Goal: Task Accomplishment & Management: Use online tool/utility

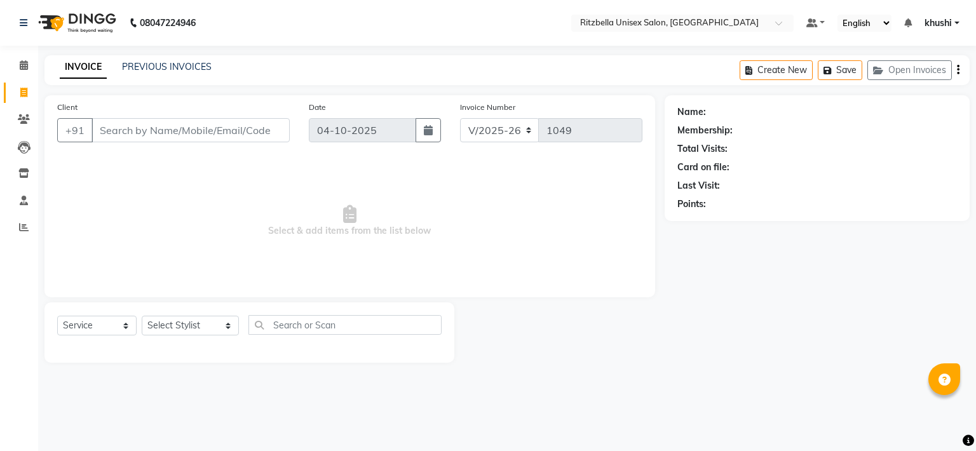
select select "6870"
select select "service"
click at [29, 68] on span at bounding box center [24, 65] width 22 height 15
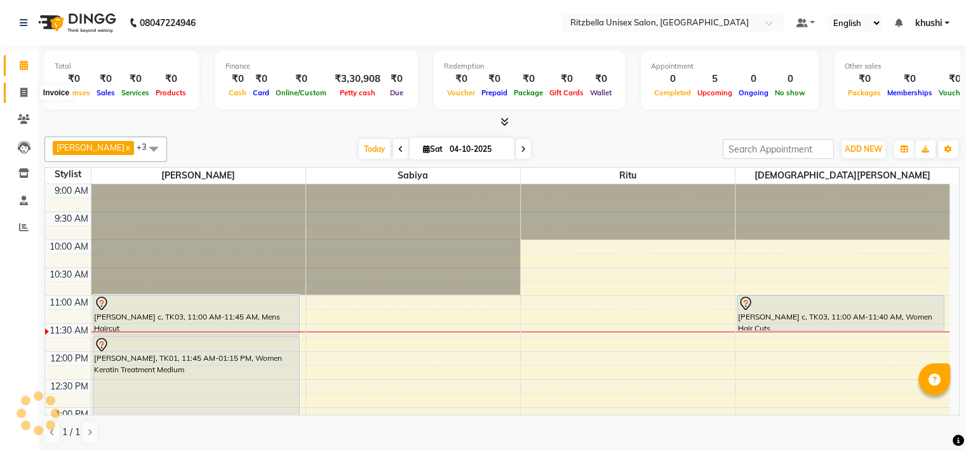
click at [28, 96] on span at bounding box center [24, 93] width 22 height 15
select select "service"
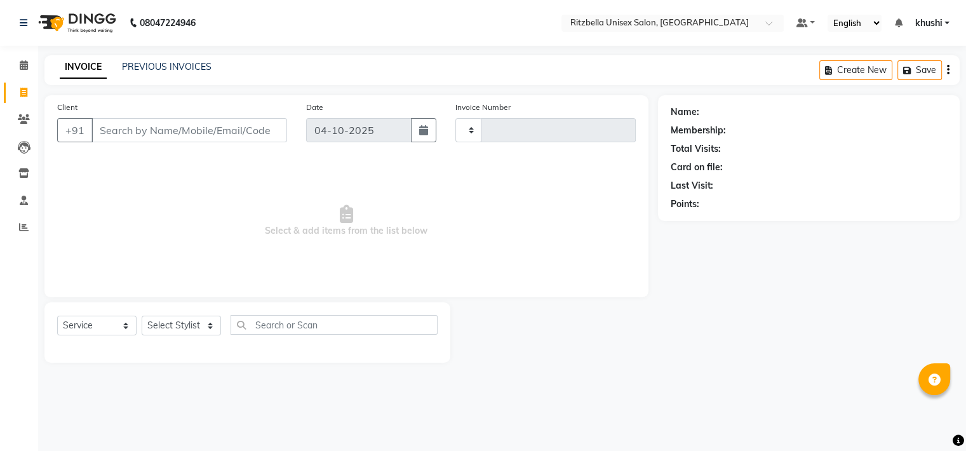
type input "1049"
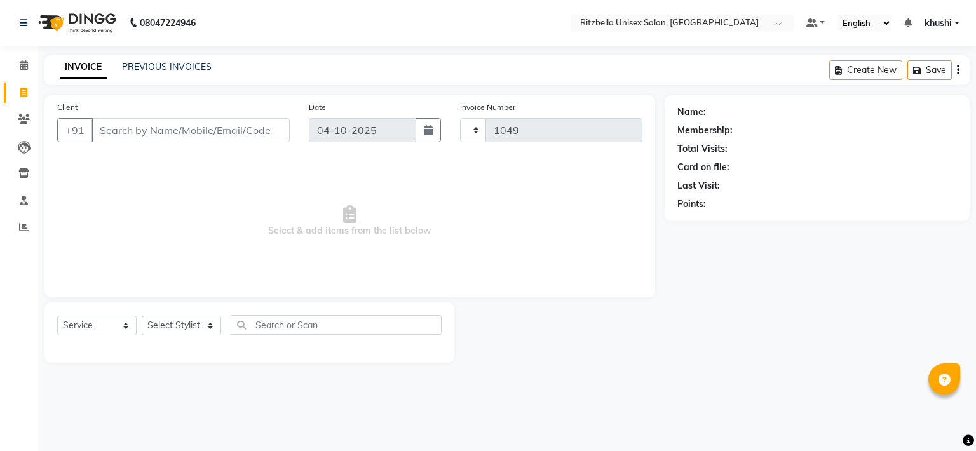
select select "6870"
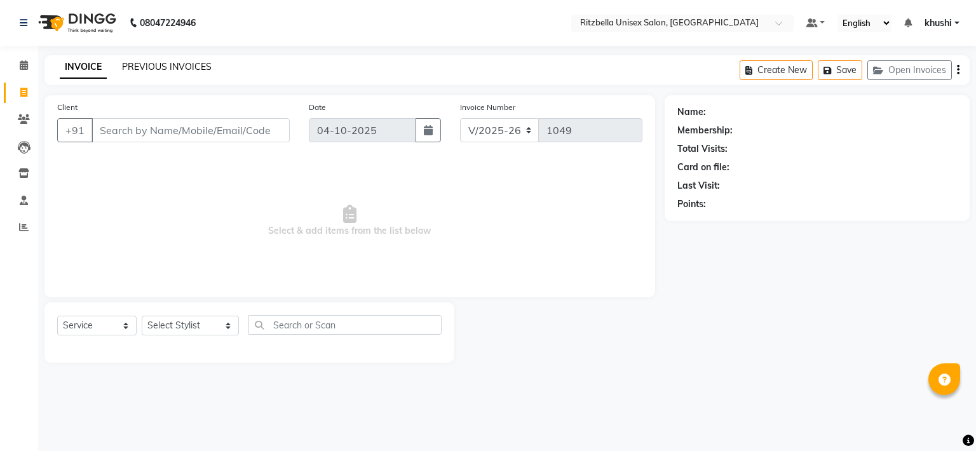
click at [139, 64] on link "PREVIOUS INVOICES" at bounding box center [167, 66] width 90 height 11
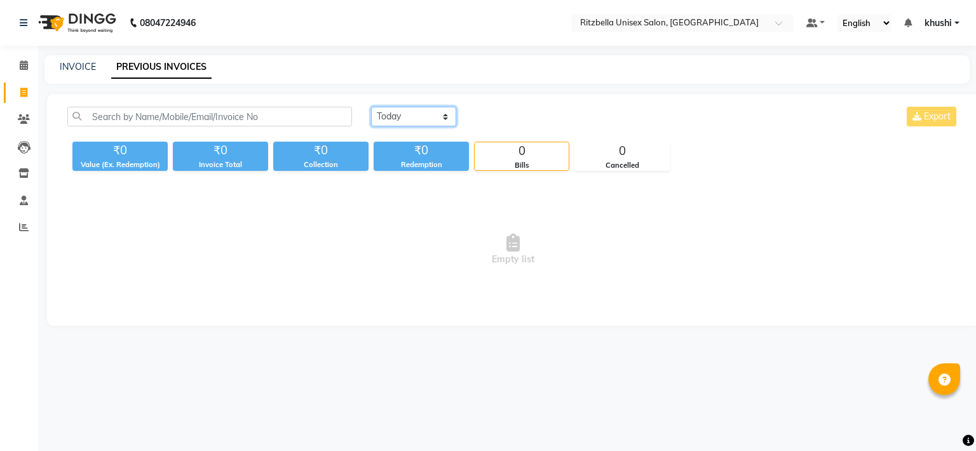
click at [436, 114] on select "Today Yesterday Custom Range" at bounding box center [413, 117] width 85 height 20
select select "range"
click at [371, 107] on select "Today Yesterday Custom Range" at bounding box center [413, 117] width 85 height 20
click at [509, 120] on input "04-10-2025" at bounding box center [517, 117] width 89 height 18
select select "10"
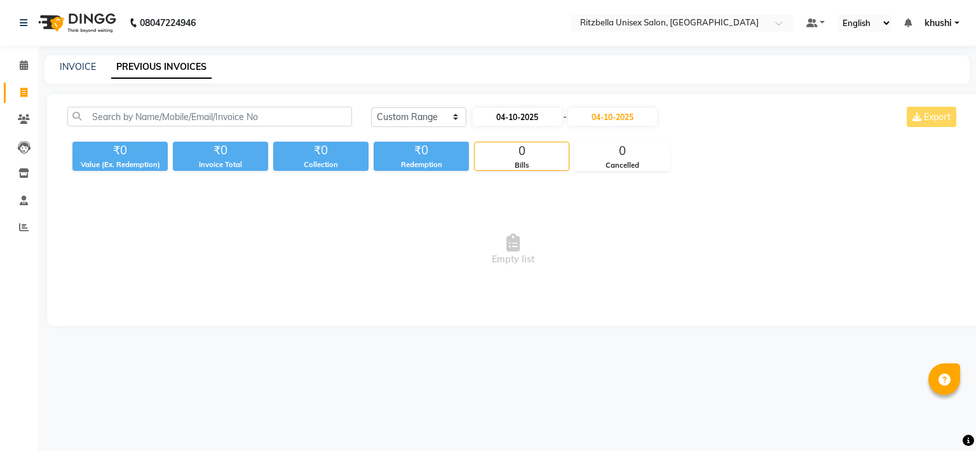
select select "2025"
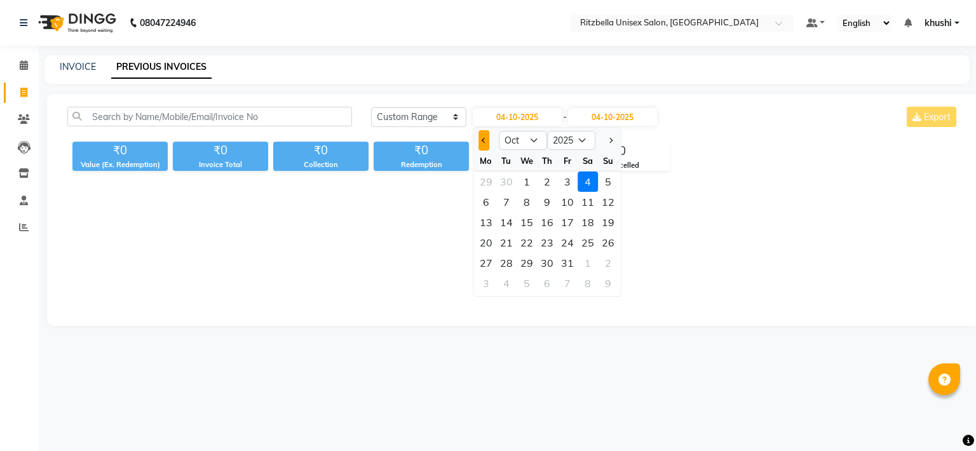
click at [483, 142] on span "Previous month" at bounding box center [484, 140] width 5 height 5
select select "9"
click at [548, 220] on div "18" at bounding box center [547, 222] width 20 height 20
type input "18-09-2025"
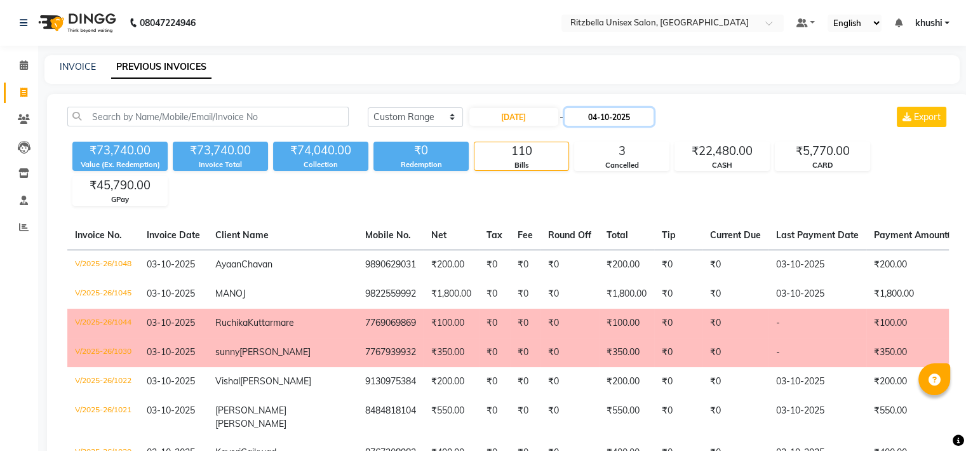
click at [602, 117] on input "04-10-2025" at bounding box center [609, 117] width 89 height 18
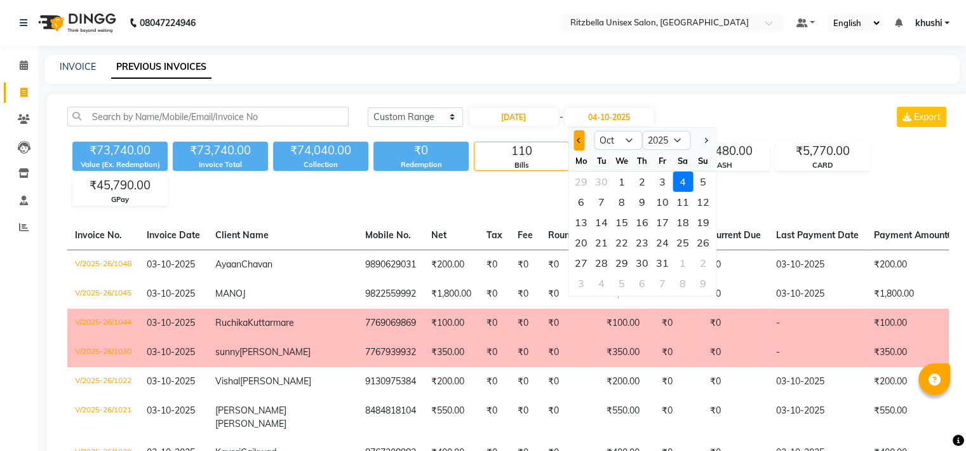
click at [578, 142] on span "Previous month" at bounding box center [579, 140] width 5 height 5
select select "9"
click at [639, 224] on div "18" at bounding box center [642, 222] width 20 height 20
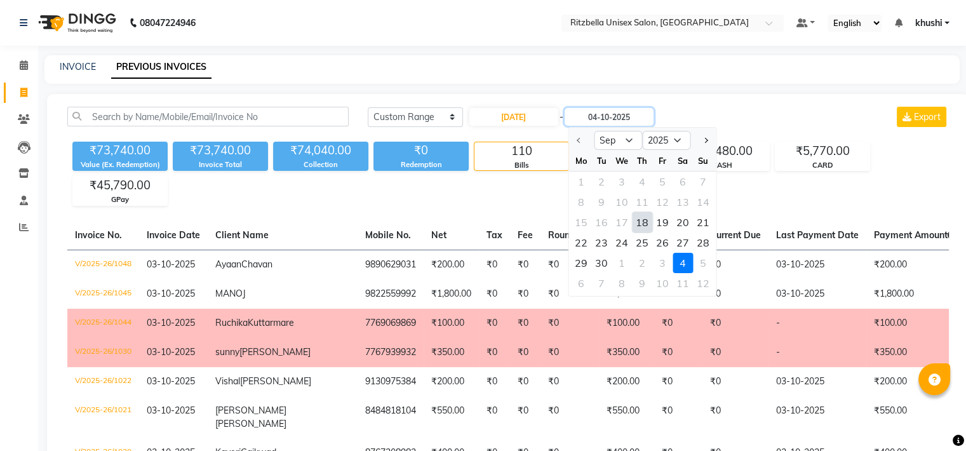
type input "18-09-2025"
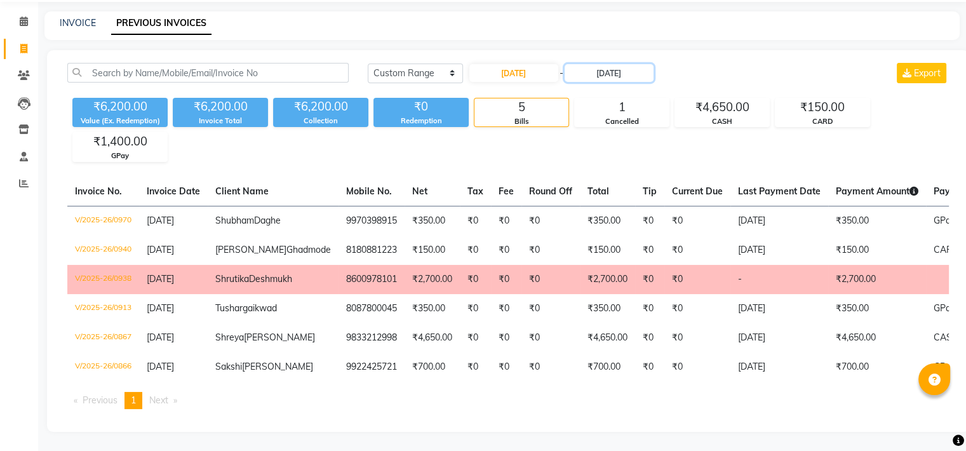
scroll to position [39, 0]
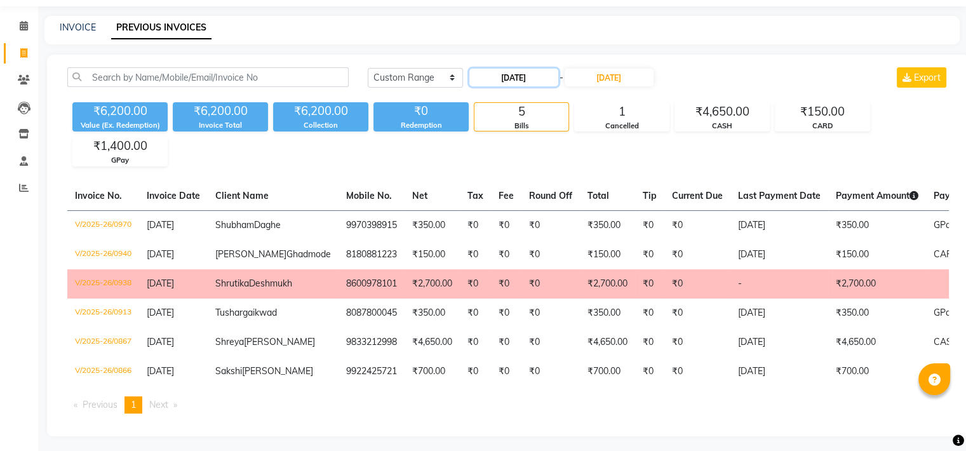
click at [515, 79] on input "18-09-2025" at bounding box center [514, 78] width 89 height 18
select select "9"
select select "2025"
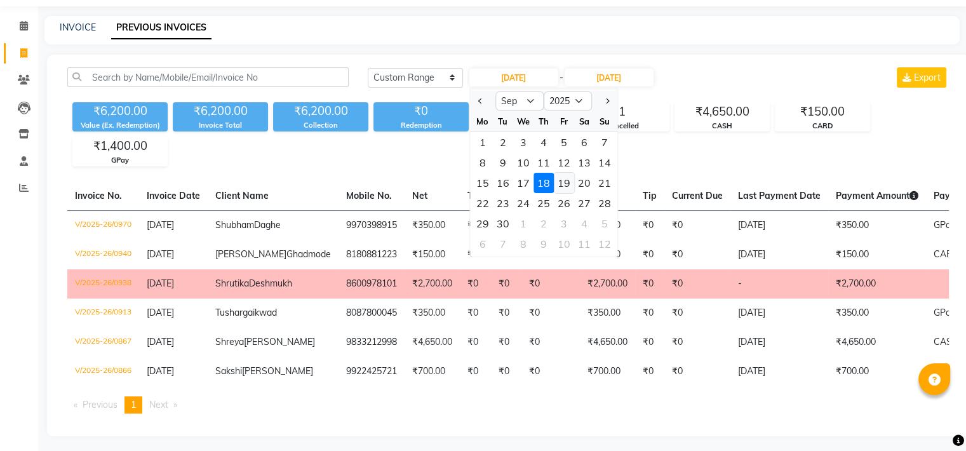
click at [559, 182] on div "19" at bounding box center [564, 183] width 20 height 20
type input "19-09-2025"
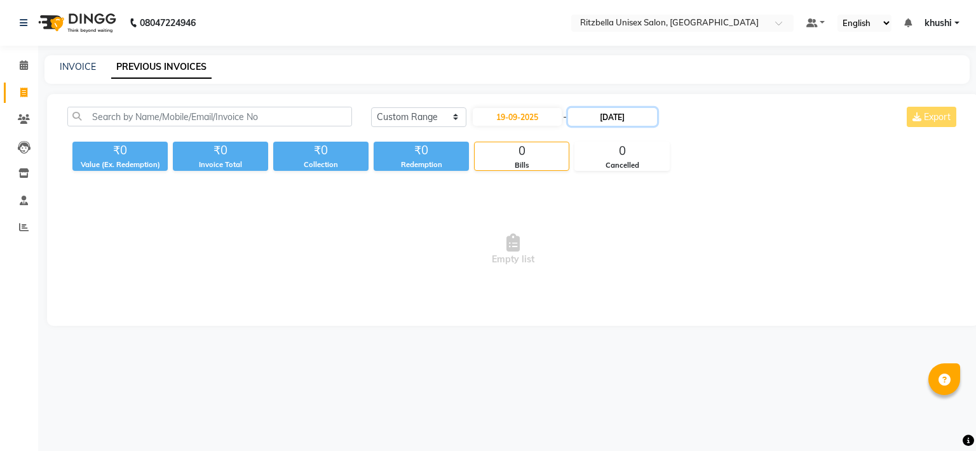
click at [614, 114] on input "18-09-2025" at bounding box center [612, 117] width 89 height 18
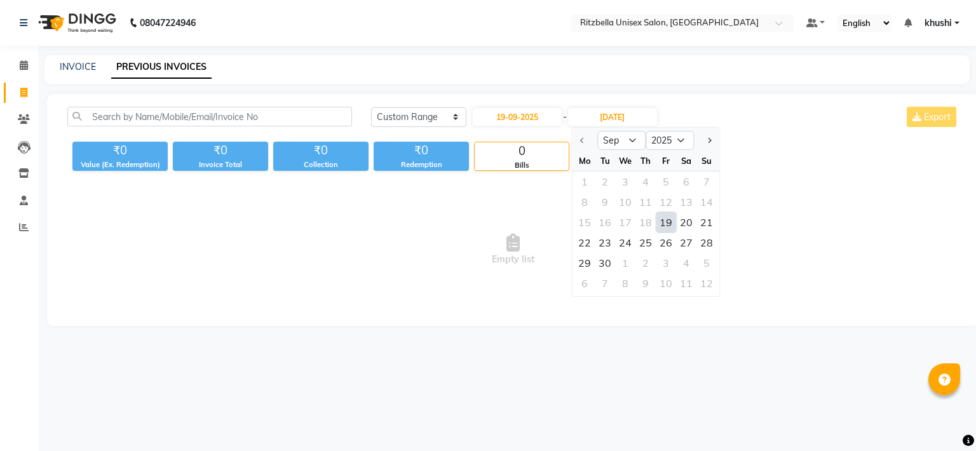
click at [664, 219] on div "19" at bounding box center [666, 222] width 20 height 20
type input "19-09-2025"
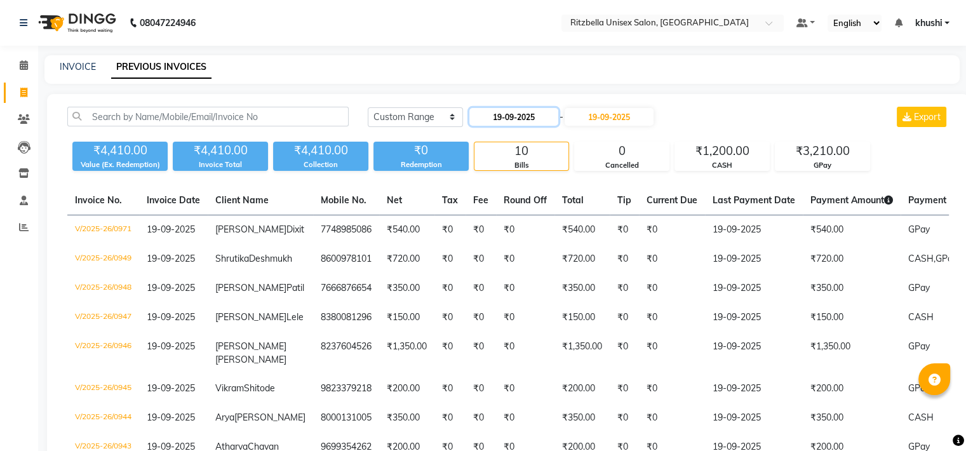
click at [521, 115] on input "19-09-2025" at bounding box center [514, 117] width 89 height 18
select select "9"
select select "2025"
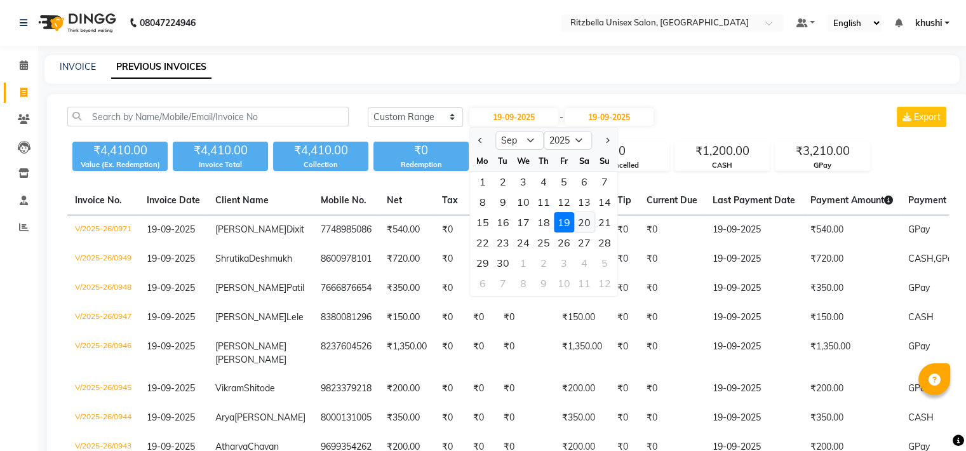
click at [593, 219] on div "20" at bounding box center [584, 222] width 20 height 20
type input "20-09-2025"
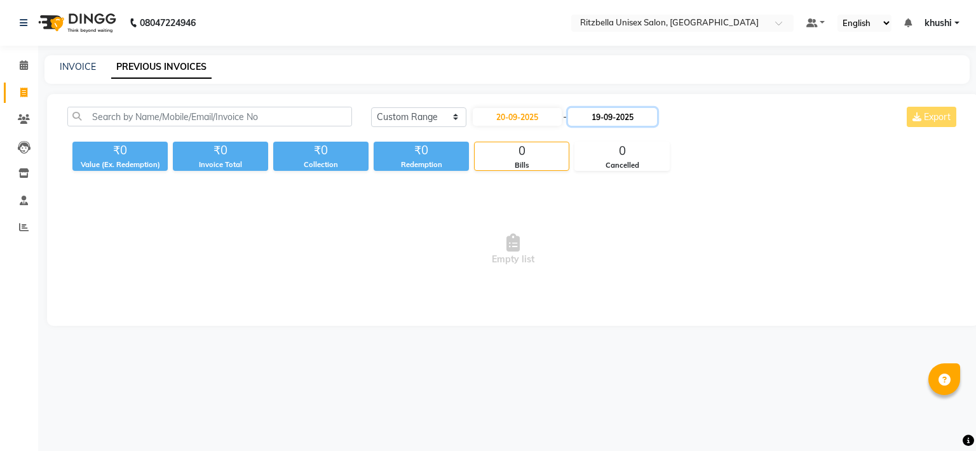
click at [625, 118] on input "19-09-2025" at bounding box center [612, 117] width 89 height 18
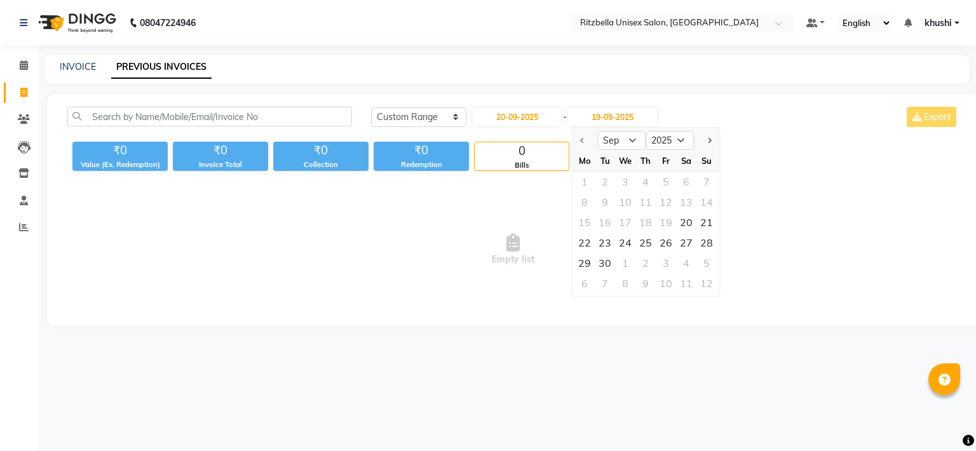
click at [675, 222] on div "15 16 17 18 19 20 21" at bounding box center [645, 222] width 147 height 20
click at [689, 223] on div "20" at bounding box center [686, 222] width 20 height 20
type input "20-09-2025"
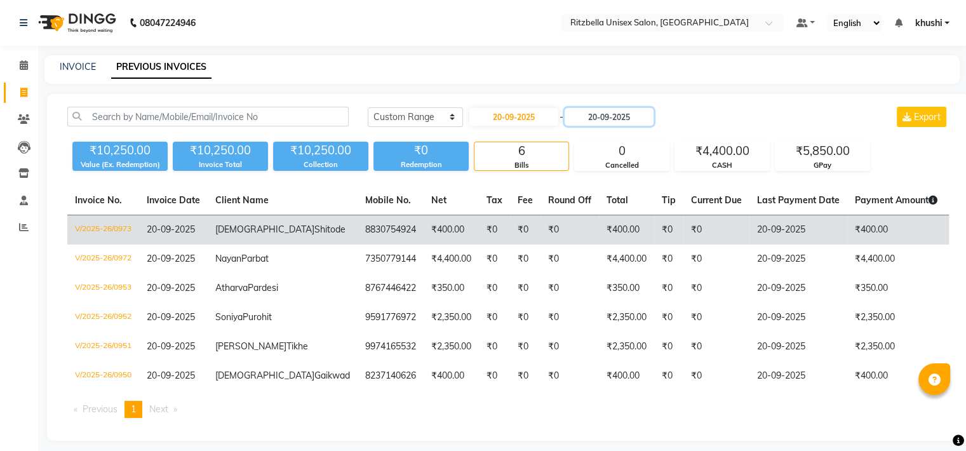
scroll to position [95, 0]
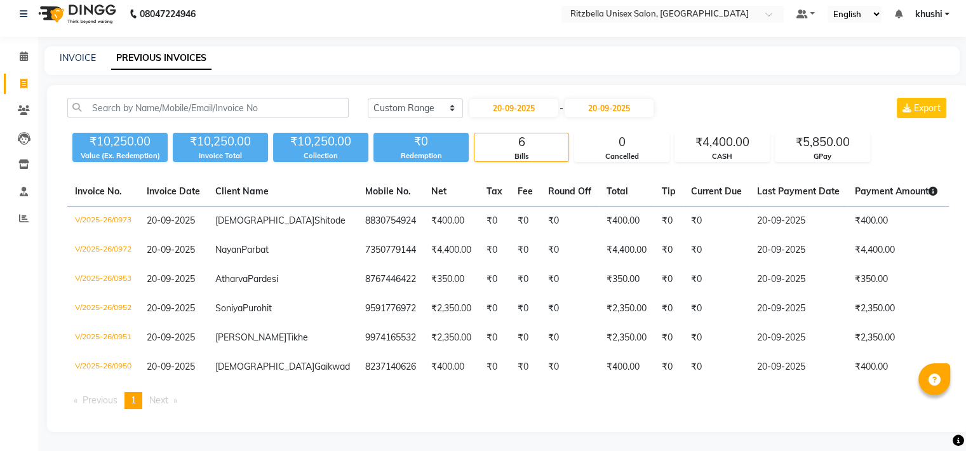
click at [510, 85] on div "Today Yesterday Custom Range 20-09-2025 - 20-09-2025 Export ₹10,250.00 Value (E…" at bounding box center [508, 258] width 923 height 347
click at [510, 99] on input "20-09-2025" at bounding box center [514, 108] width 89 height 18
select select "9"
select select "2025"
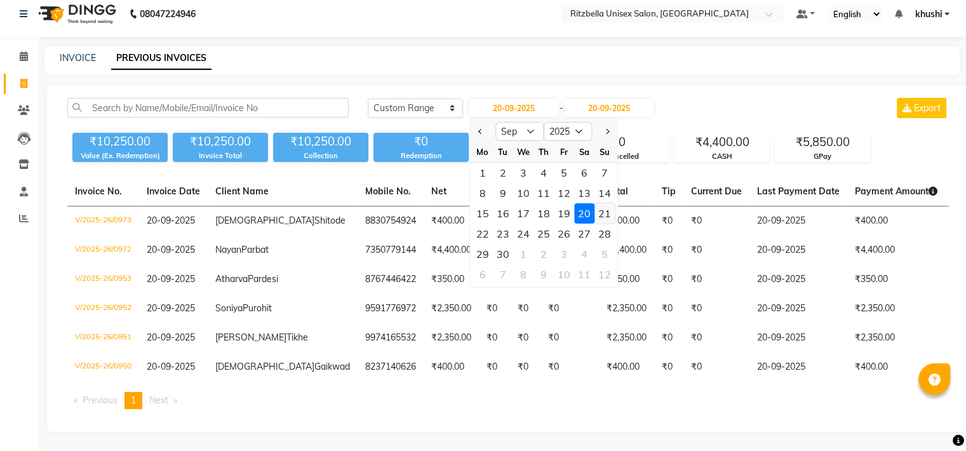
click at [608, 203] on div "21" at bounding box center [605, 213] width 20 height 20
type input "21-09-2025"
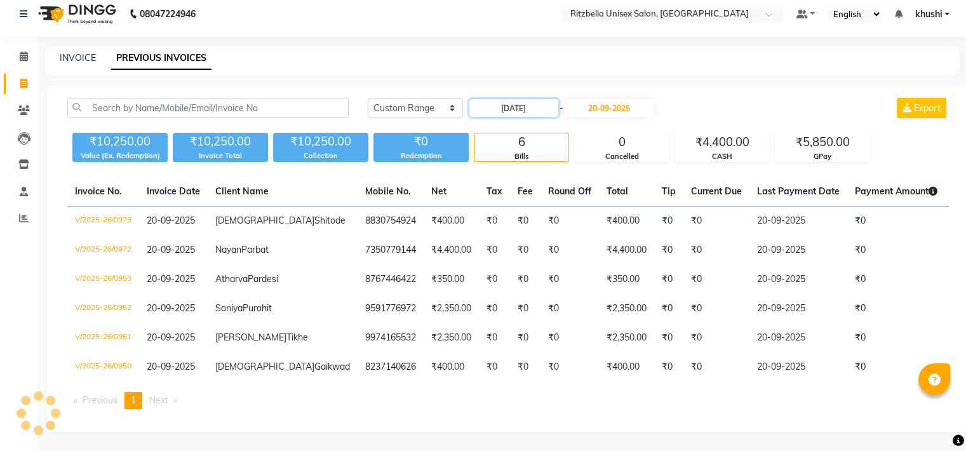
scroll to position [0, 0]
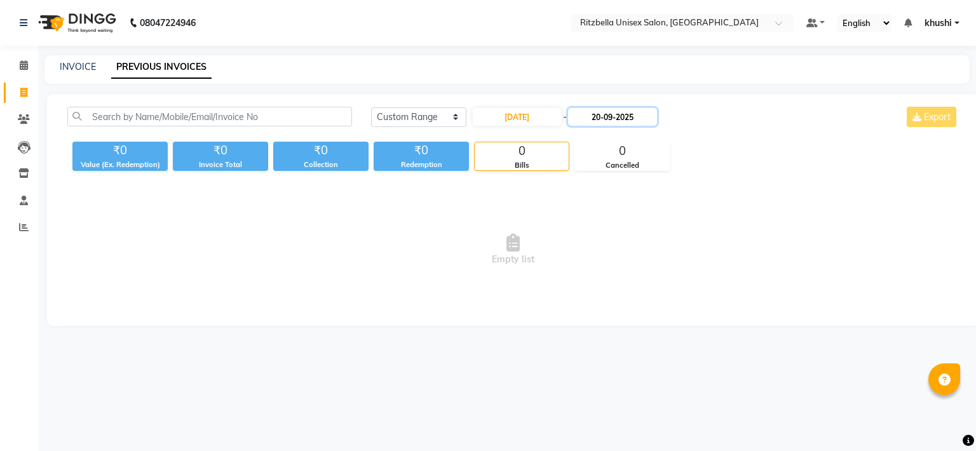
click at [623, 116] on input "20-09-2025" at bounding box center [612, 117] width 89 height 18
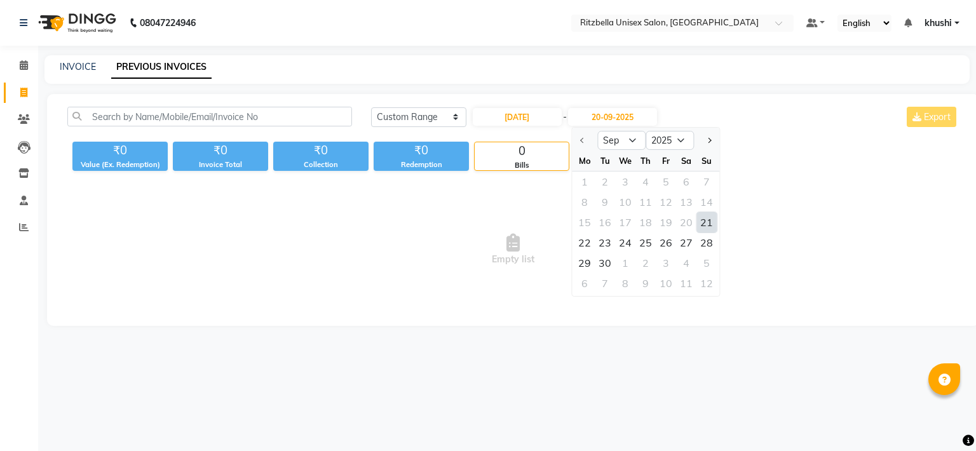
click at [704, 226] on div "21" at bounding box center [706, 222] width 20 height 20
type input "21-09-2025"
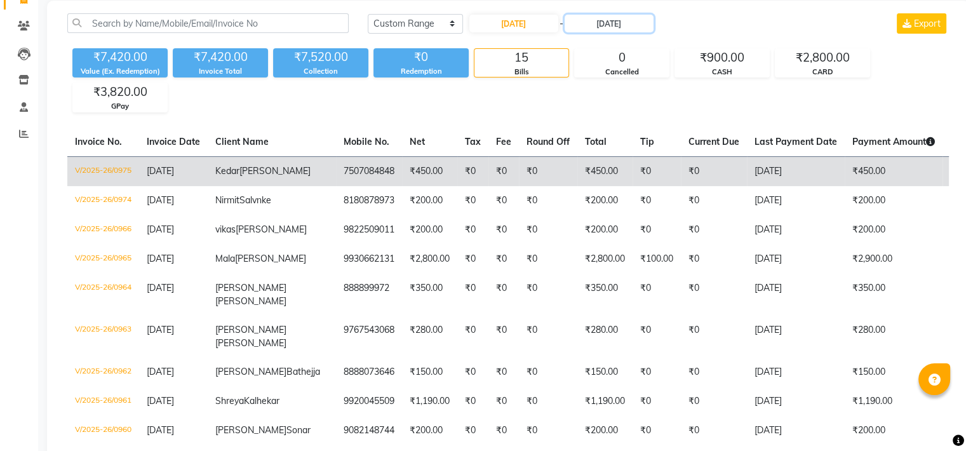
scroll to position [65, 0]
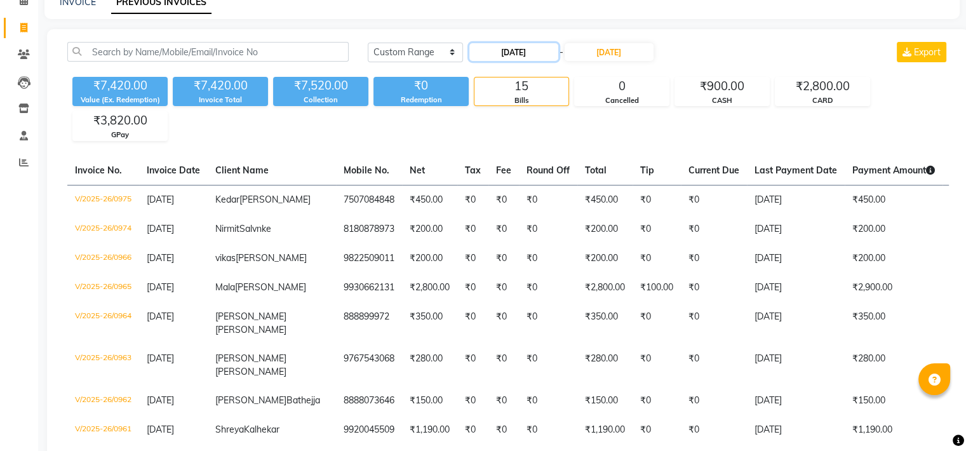
click at [536, 46] on input "21-09-2025" at bounding box center [514, 52] width 89 height 18
select select "9"
select select "2025"
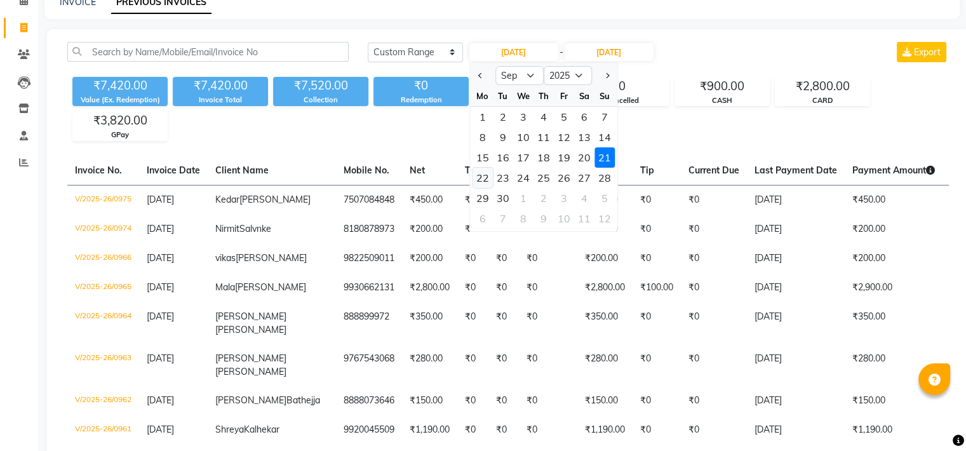
click at [482, 181] on div "22" at bounding box center [483, 178] width 20 height 20
type input "22-09-2025"
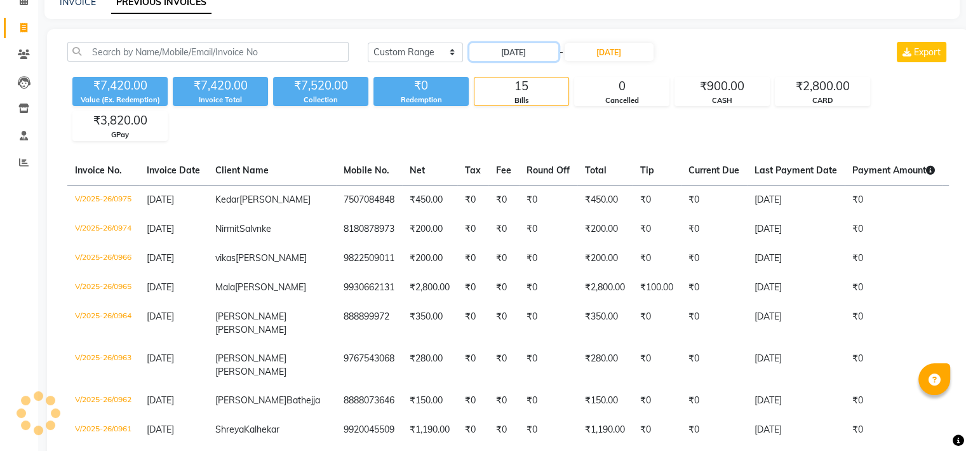
scroll to position [0, 0]
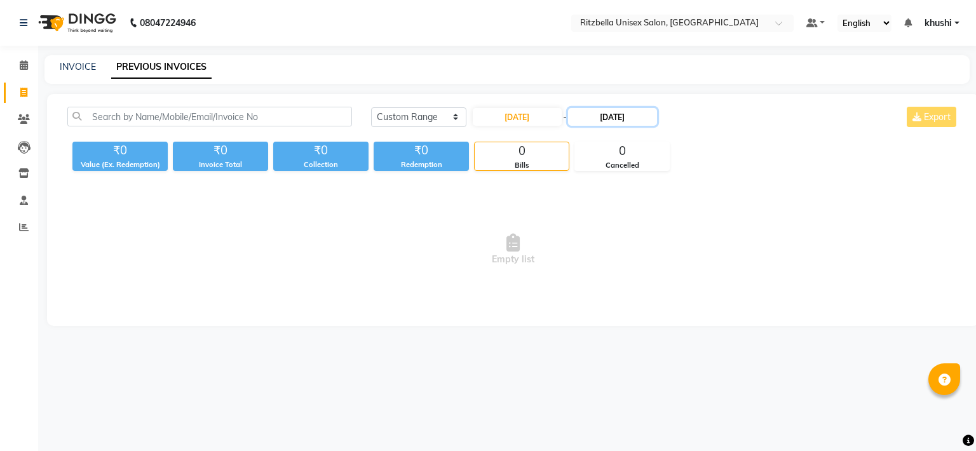
click at [624, 115] on input "21-09-2025" at bounding box center [612, 117] width 89 height 18
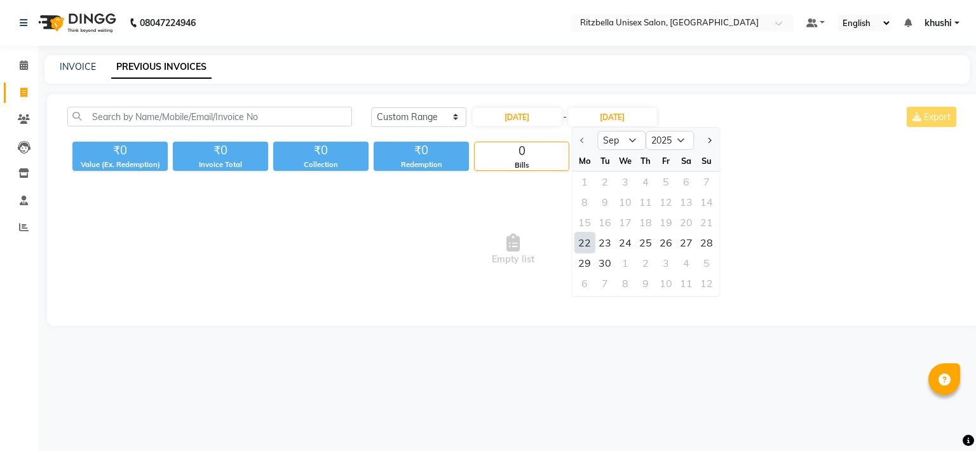
click at [583, 242] on div "22" at bounding box center [584, 243] width 20 height 20
type input "22-09-2025"
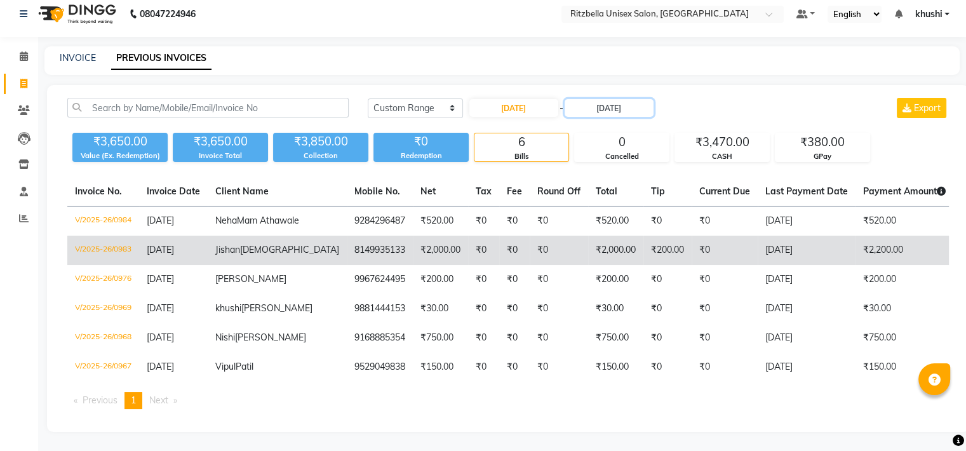
scroll to position [44, 0]
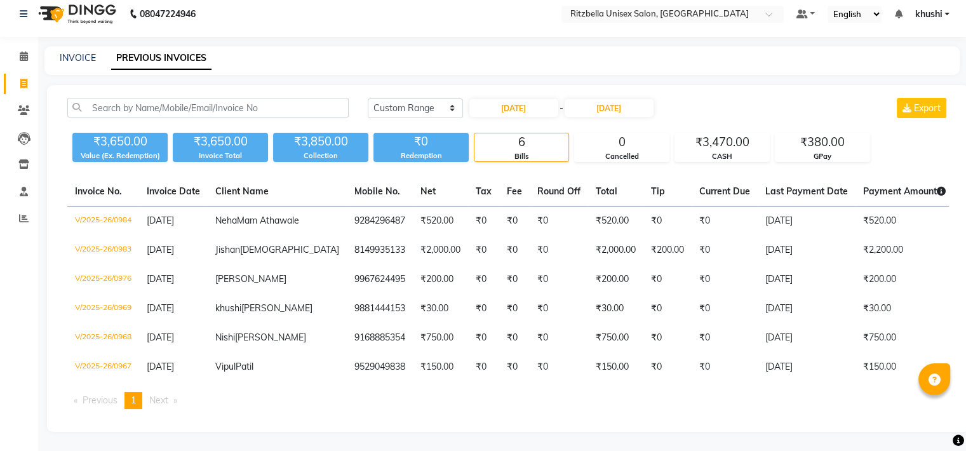
click at [517, 98] on div "22-09-2025 - 22-09-2025" at bounding box center [561, 108] width 187 height 20
click at [517, 99] on input "22-09-2025" at bounding box center [514, 108] width 89 height 18
select select "9"
select select "2025"
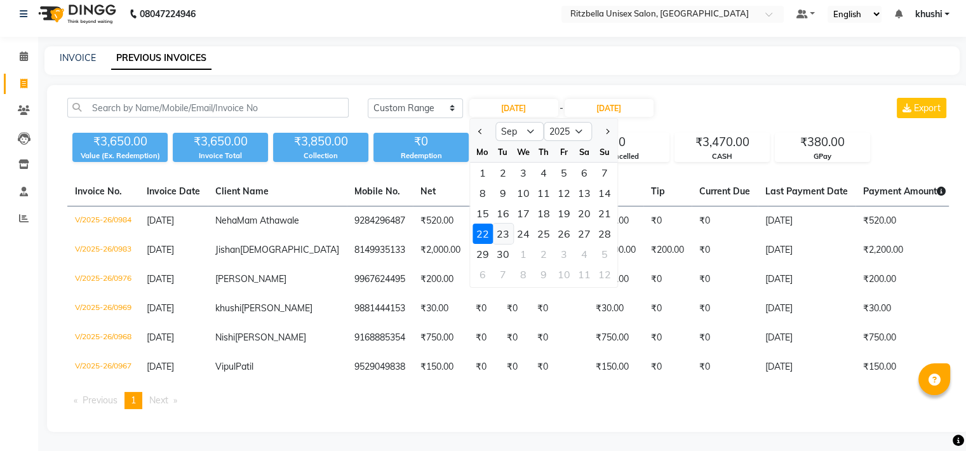
click at [496, 224] on div "23" at bounding box center [503, 234] width 20 height 20
type input "23-09-2025"
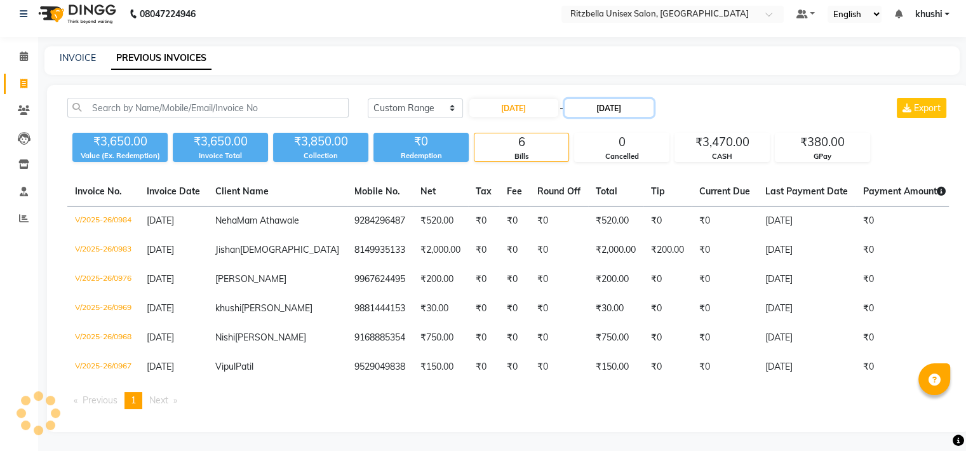
scroll to position [0, 0]
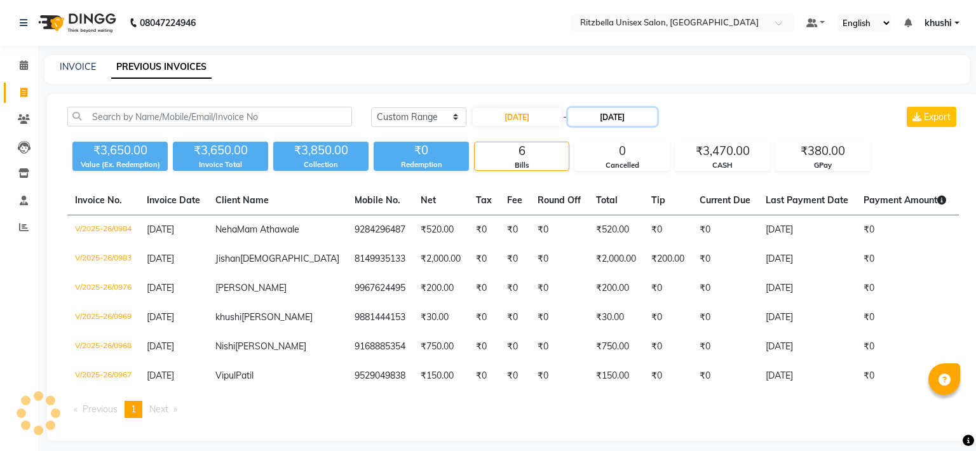
click at [607, 68] on main "INVOICE PREVIOUS INVOICES Today Yesterday Custom Range 23-09-2025 - 22-09-2025 …" at bounding box center [507, 257] width 938 height 405
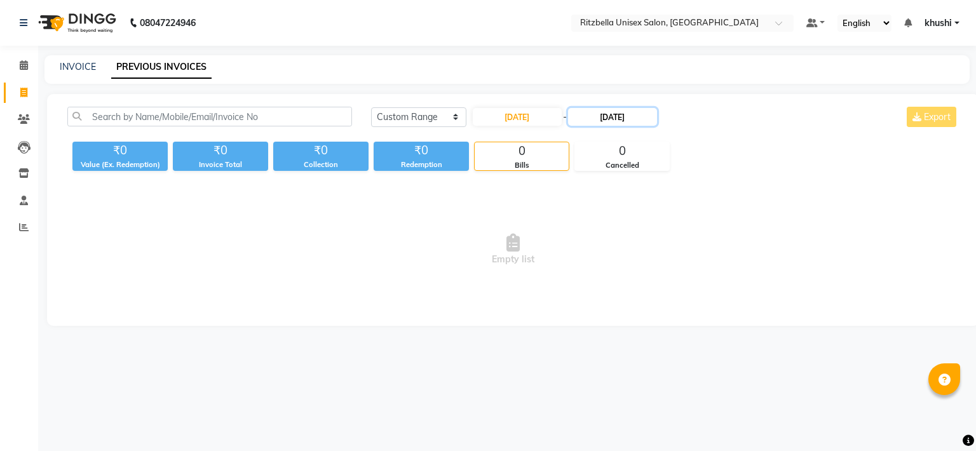
click at [597, 123] on input "22-09-2025" at bounding box center [612, 117] width 89 height 18
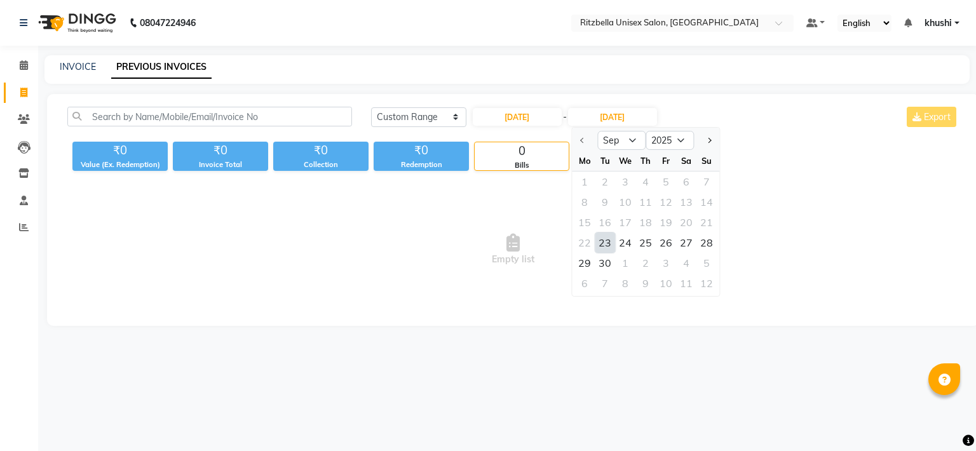
click at [603, 241] on div "23" at bounding box center [605, 243] width 20 height 20
type input "23-09-2025"
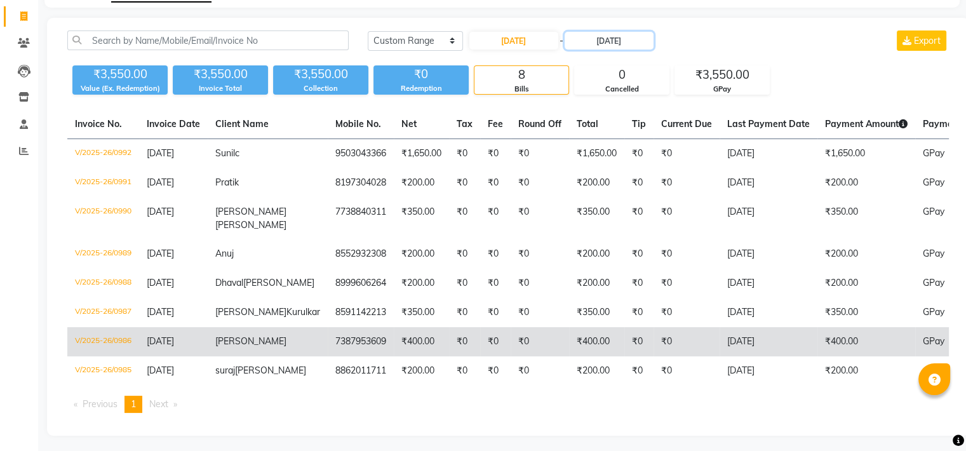
scroll to position [75, 0]
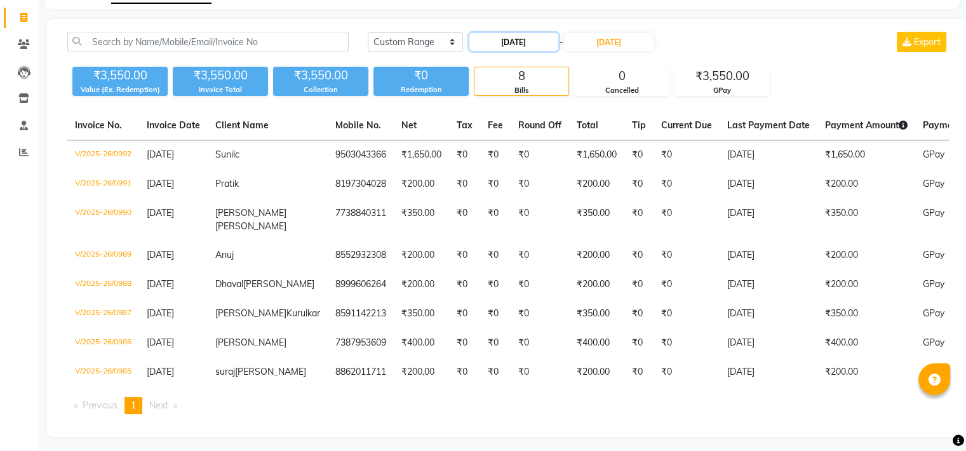
click at [526, 34] on input "23-09-2025" at bounding box center [514, 42] width 89 height 18
select select "9"
select select "2025"
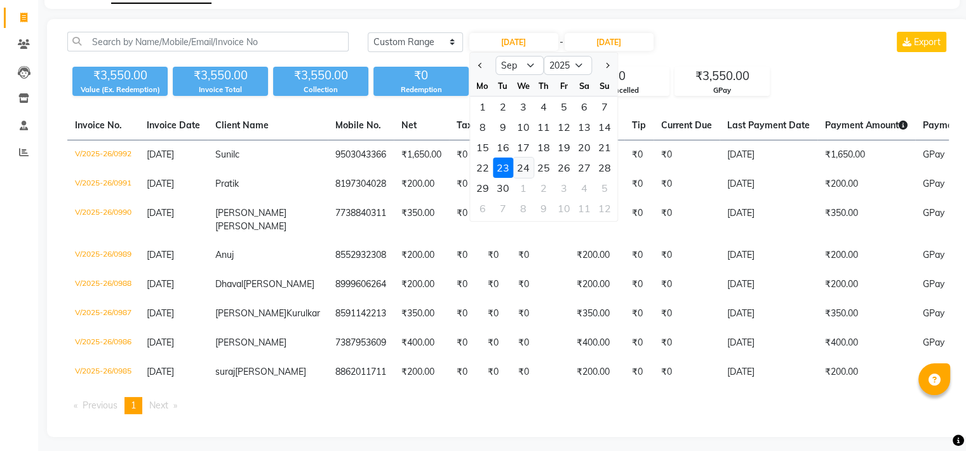
click at [515, 158] on div "24" at bounding box center [523, 168] width 20 height 20
type input "24-09-2025"
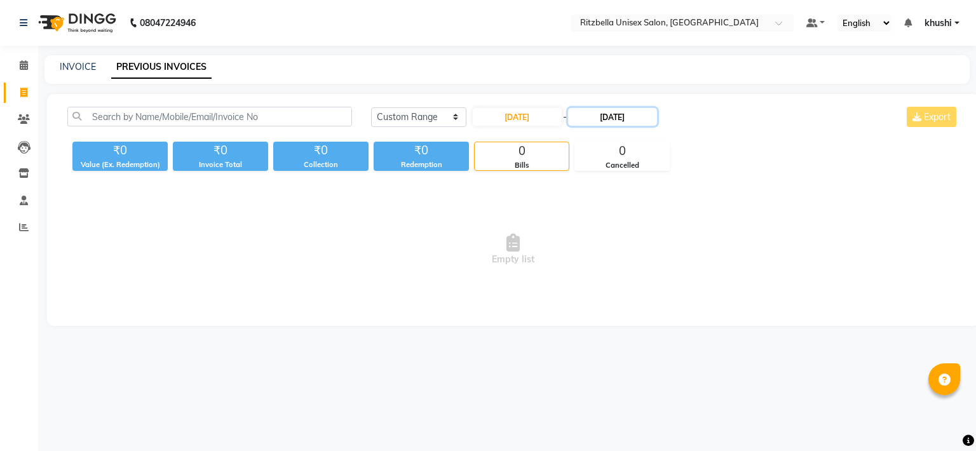
click at [599, 115] on input "23-09-2025" at bounding box center [612, 117] width 89 height 18
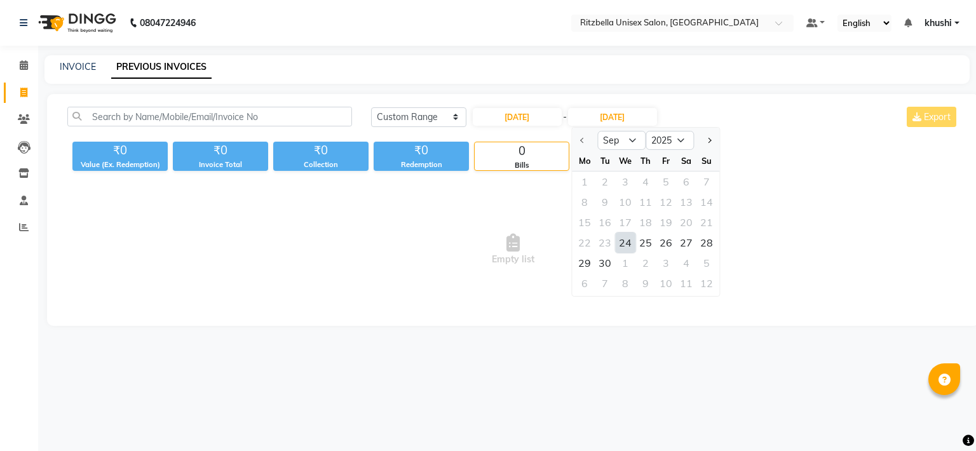
click at [626, 243] on div "24" at bounding box center [625, 243] width 20 height 20
type input "24-09-2025"
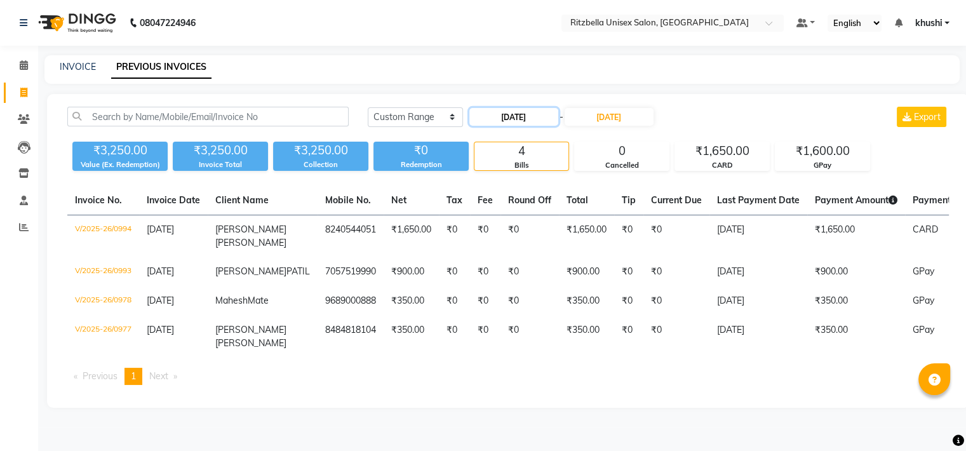
click at [518, 112] on input "24-09-2025" at bounding box center [514, 117] width 89 height 18
select select "9"
select select "2025"
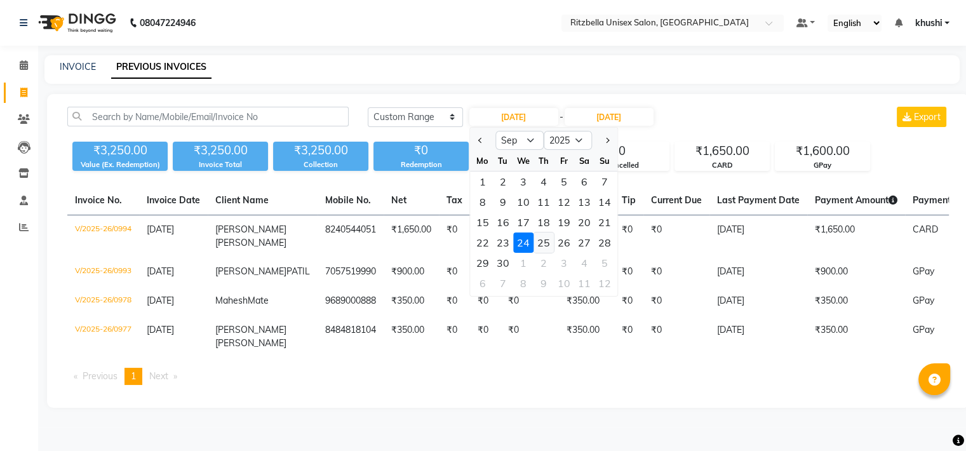
click at [541, 247] on div "25" at bounding box center [544, 243] width 20 height 20
type input "25-09-2025"
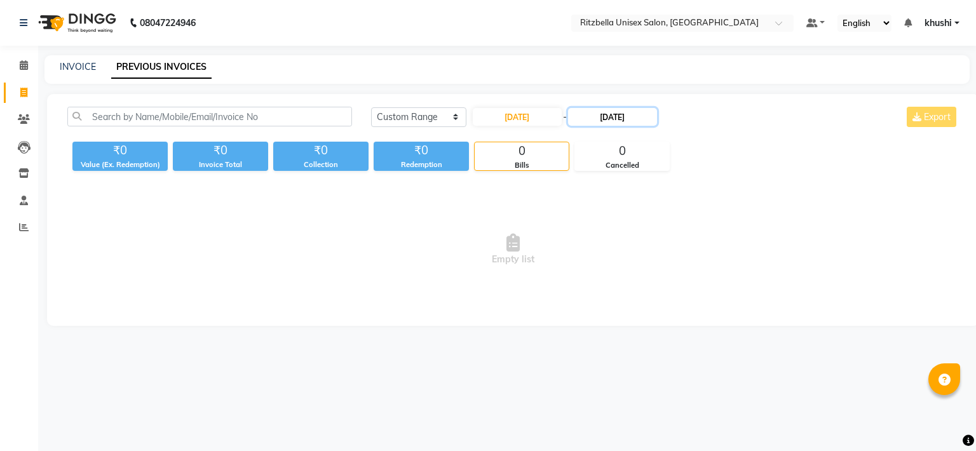
click at [615, 111] on input "24-09-2025" at bounding box center [612, 117] width 89 height 18
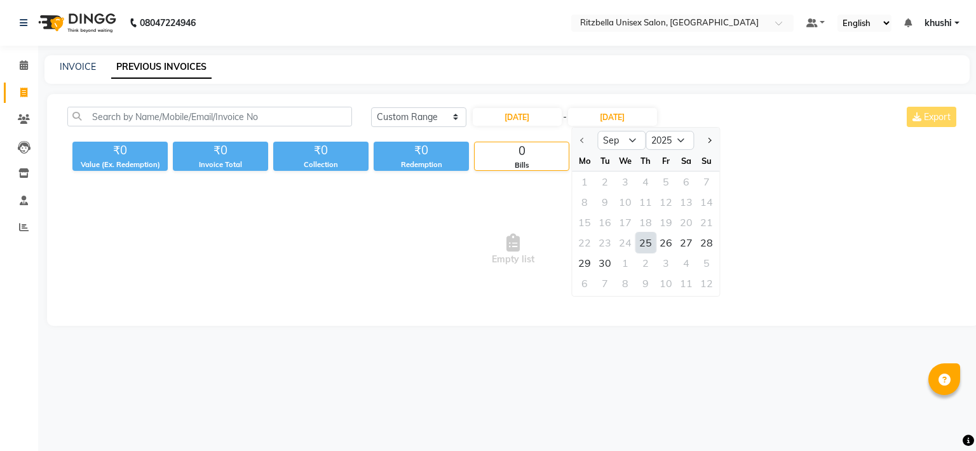
click at [650, 245] on div "25" at bounding box center [645, 243] width 20 height 20
type input "25-09-2025"
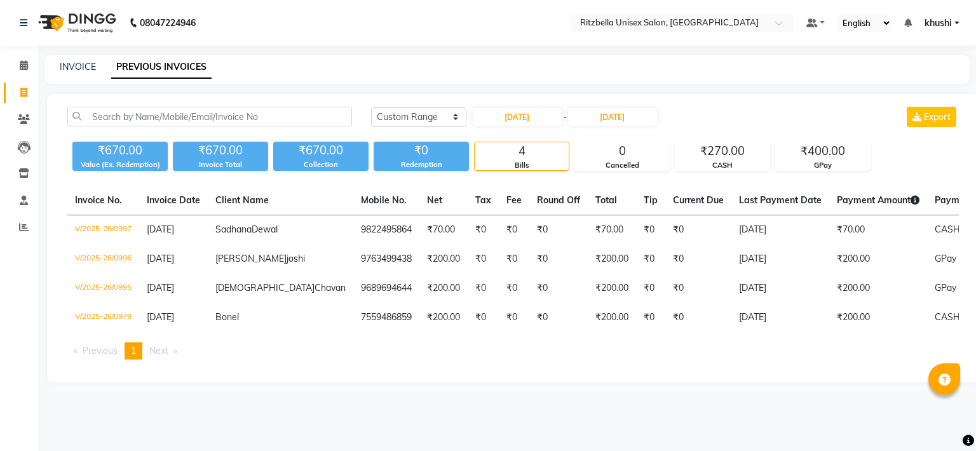
click at [536, 126] on div "25-09-2025 - 25-09-2025" at bounding box center [564, 117] width 187 height 20
click at [536, 108] on input "25-09-2025" at bounding box center [517, 117] width 89 height 18
select select "9"
select select "2025"
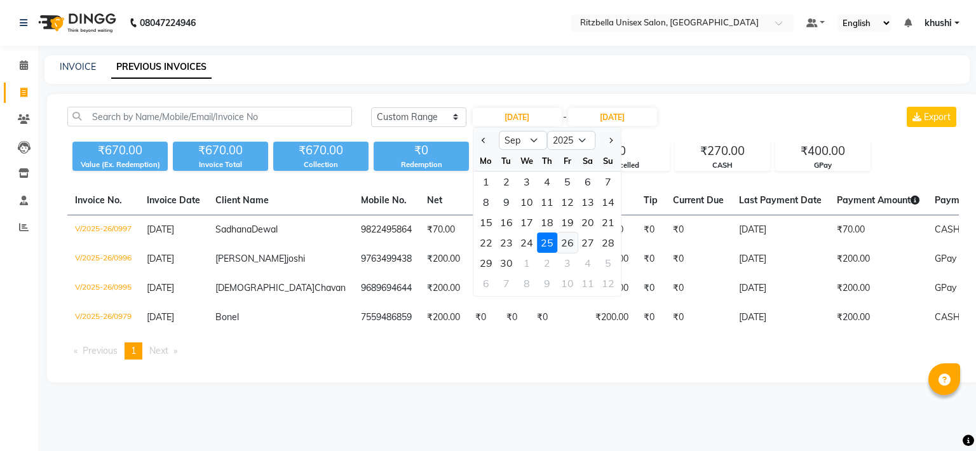
click at [569, 247] on div "26" at bounding box center [567, 243] width 20 height 20
type input "26-09-2025"
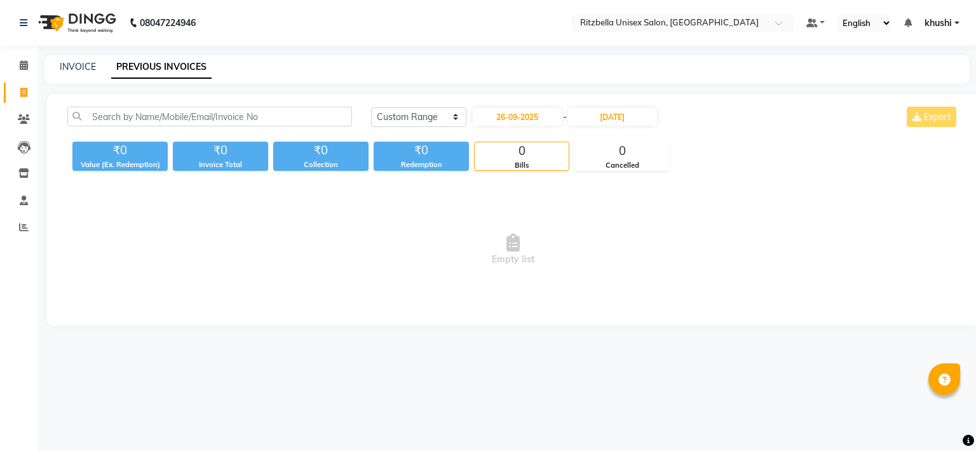
click at [614, 104] on div "Today Yesterday Custom Range 26-09-2025 - 25-09-2025 Export ₹0 Value (Ex. Redem…" at bounding box center [513, 210] width 932 height 232
click at [611, 119] on input "25-09-2025" at bounding box center [612, 117] width 89 height 18
click at [661, 235] on div "26" at bounding box center [666, 243] width 20 height 20
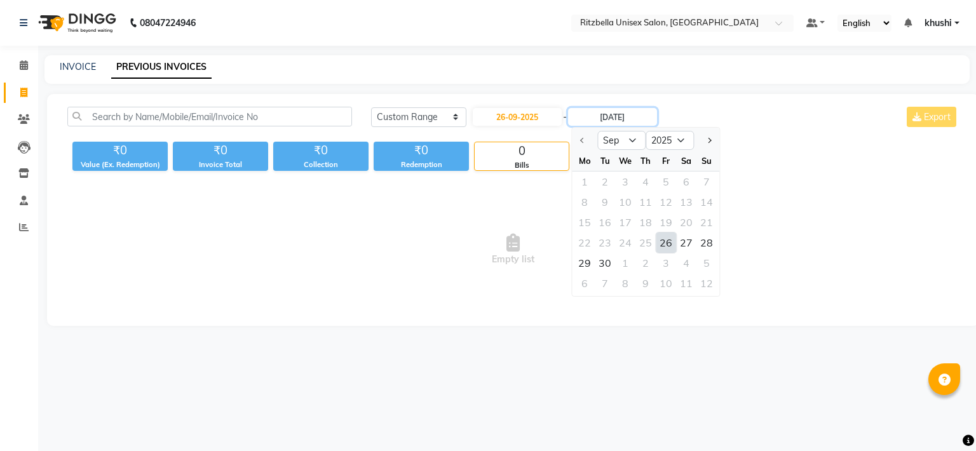
type input "26-09-2025"
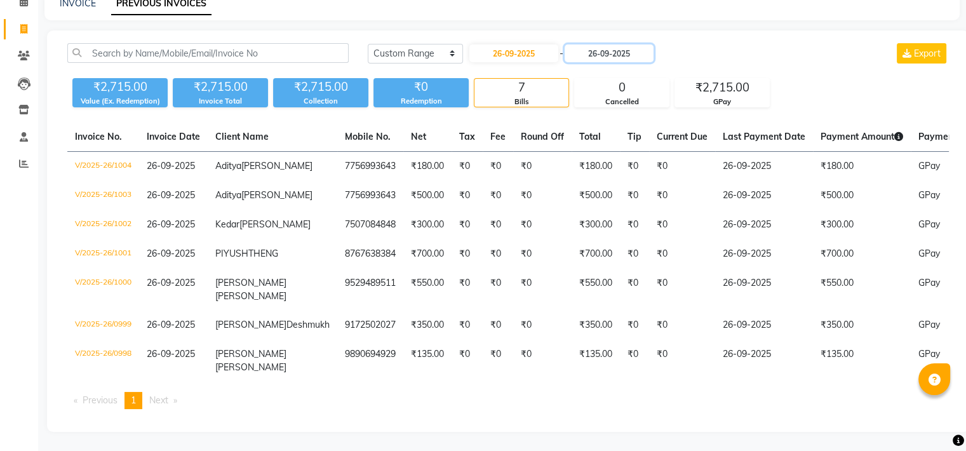
scroll to position [86, 0]
click at [524, 44] on input "26-09-2025" at bounding box center [514, 53] width 89 height 18
select select "9"
select select "2025"
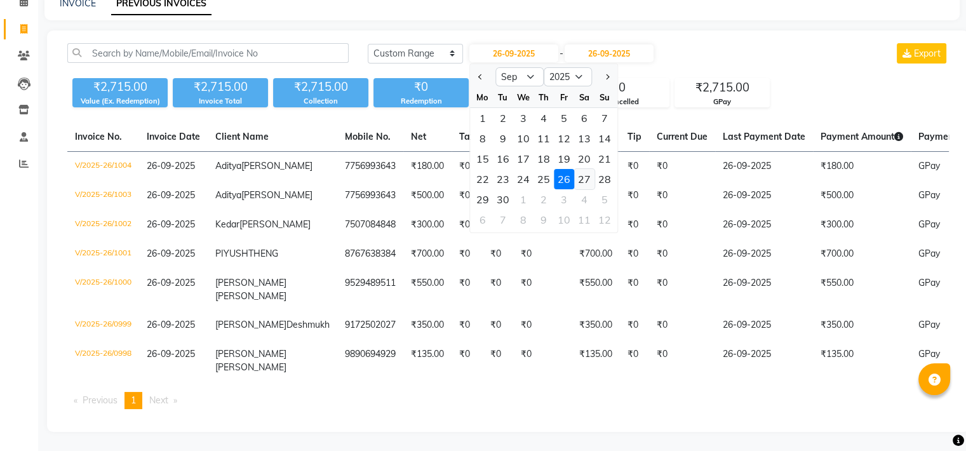
click at [584, 169] on div "27" at bounding box center [584, 179] width 20 height 20
type input "27-09-2025"
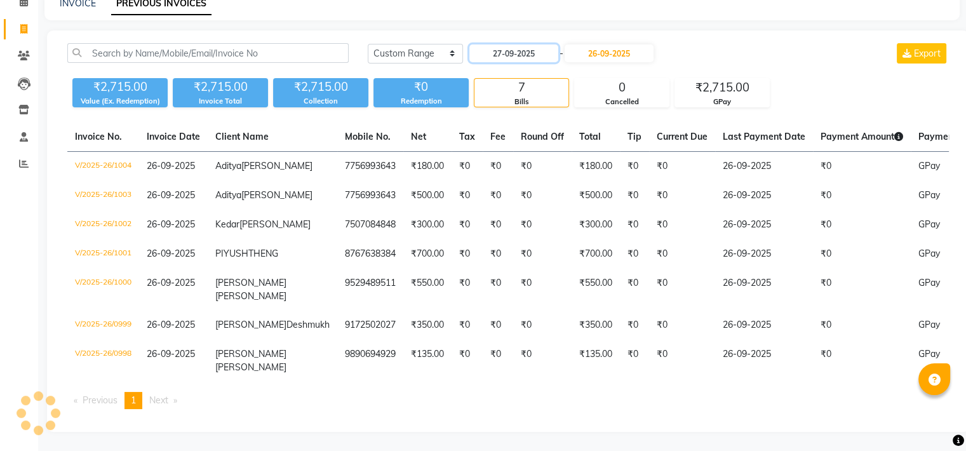
scroll to position [0, 0]
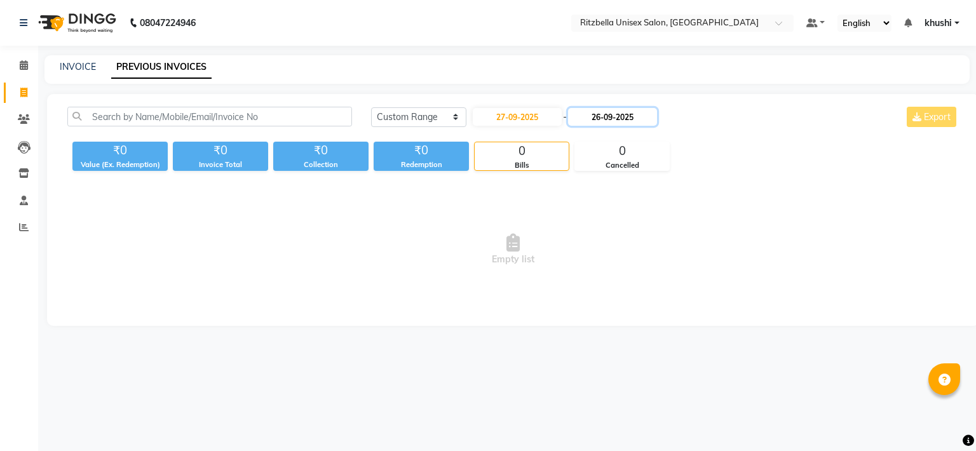
click at [607, 119] on input "26-09-2025" at bounding box center [612, 117] width 89 height 18
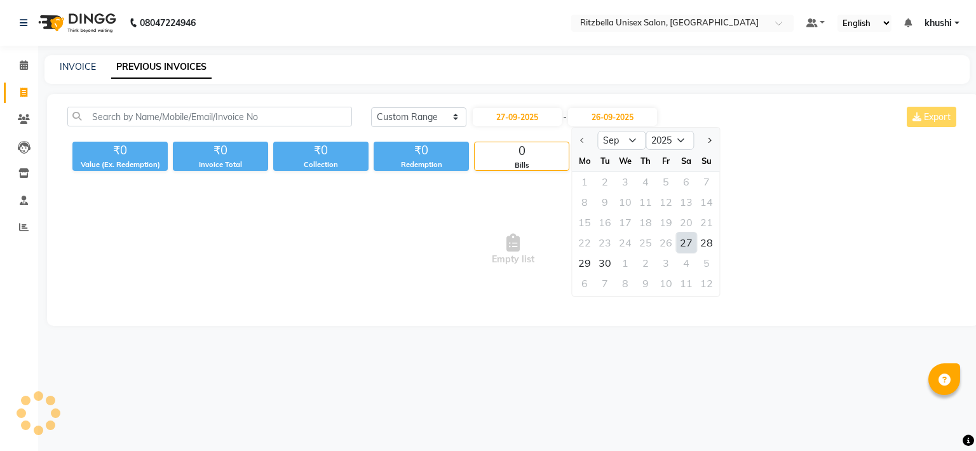
click at [680, 238] on div "27" at bounding box center [686, 243] width 20 height 20
type input "27-09-2025"
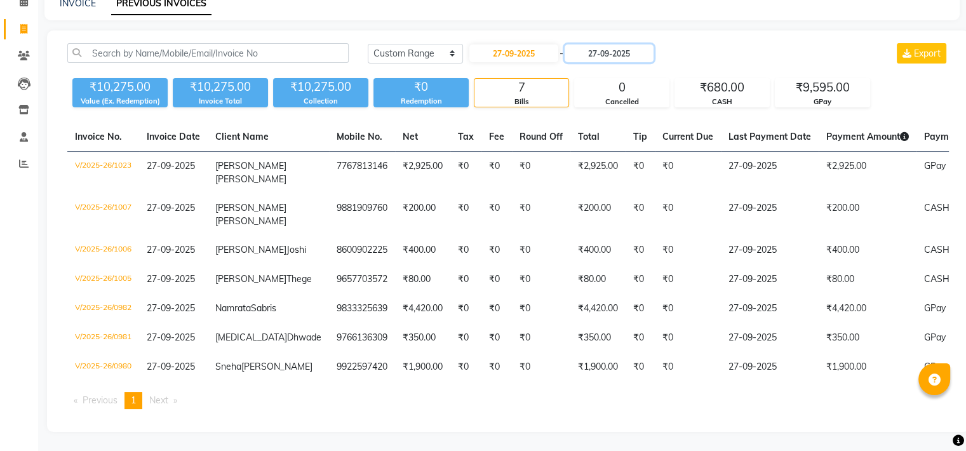
scroll to position [74, 0]
click at [534, 44] on input "27-09-2025" at bounding box center [514, 53] width 89 height 18
select select "9"
select select "2025"
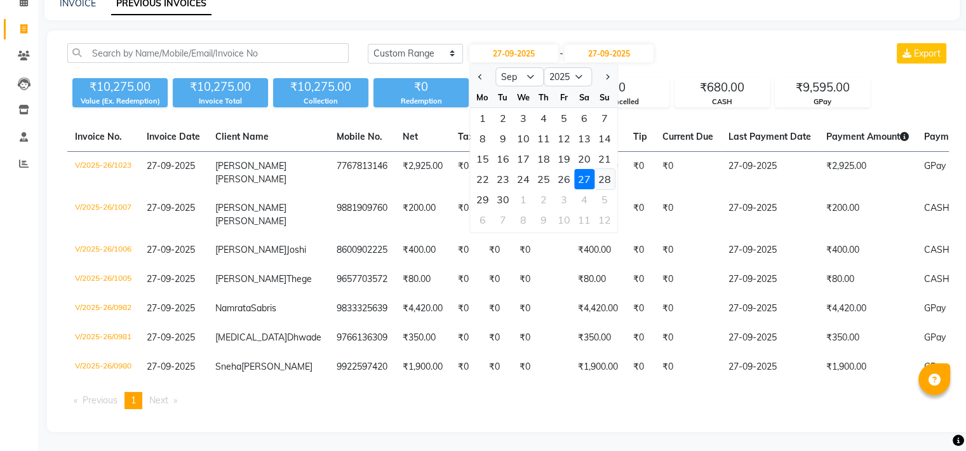
click at [607, 173] on div "28" at bounding box center [605, 179] width 20 height 20
type input "28-09-2025"
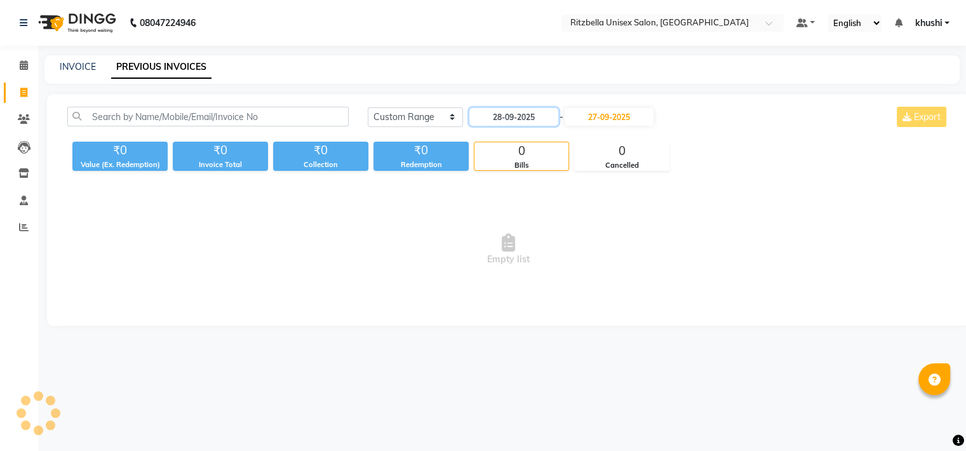
scroll to position [0, 0]
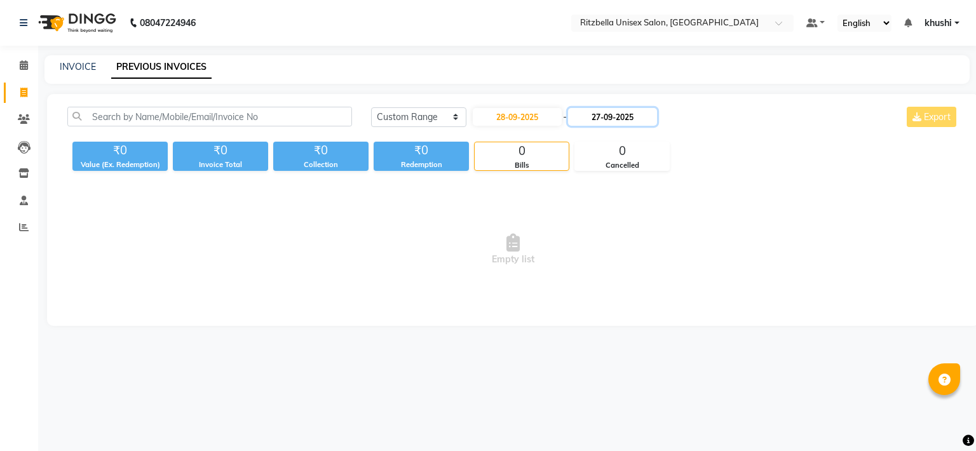
click at [607, 114] on input "27-09-2025" at bounding box center [612, 117] width 89 height 18
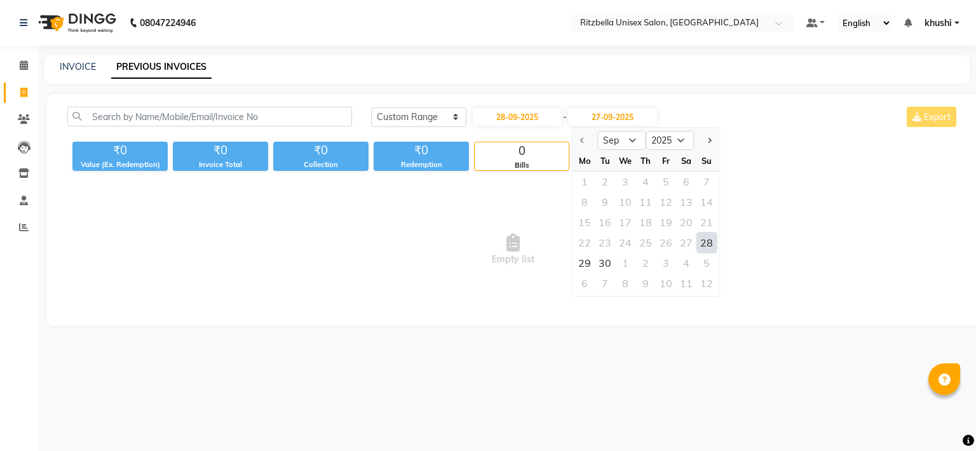
click at [702, 234] on div "28" at bounding box center [706, 243] width 20 height 20
type input "28-09-2025"
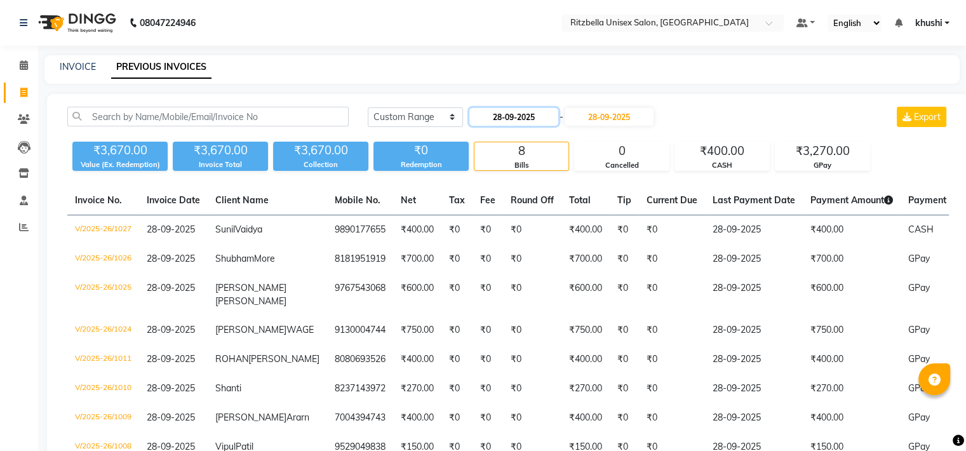
click at [509, 118] on input "28-09-2025" at bounding box center [514, 117] width 89 height 18
select select "9"
select select "2025"
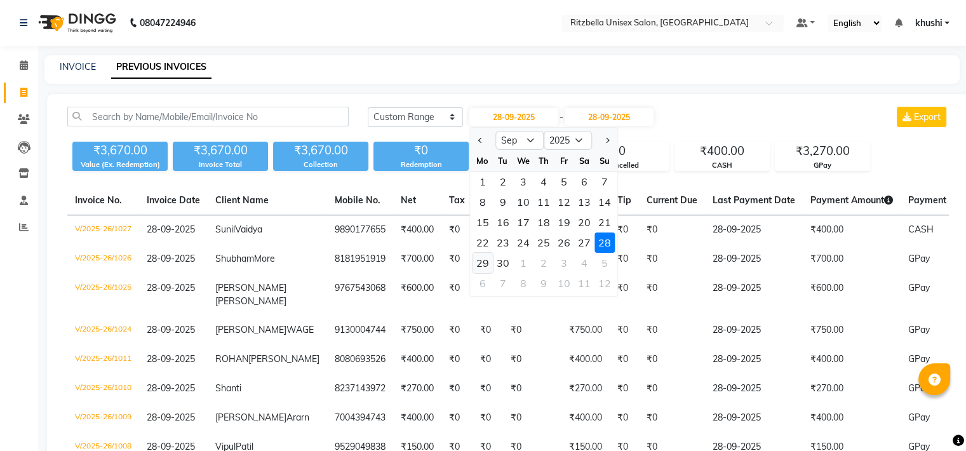
click at [482, 270] on div "29" at bounding box center [483, 263] width 20 height 20
type input "29-09-2025"
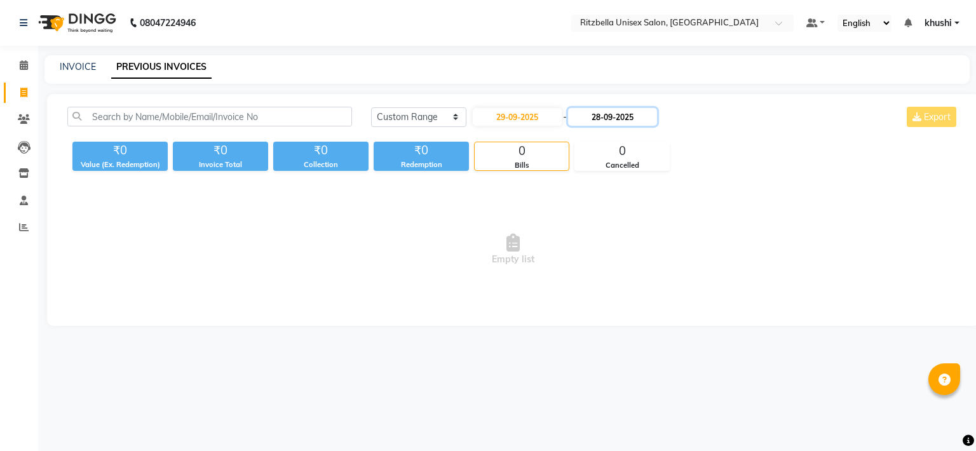
click at [604, 114] on input "28-09-2025" at bounding box center [612, 117] width 89 height 18
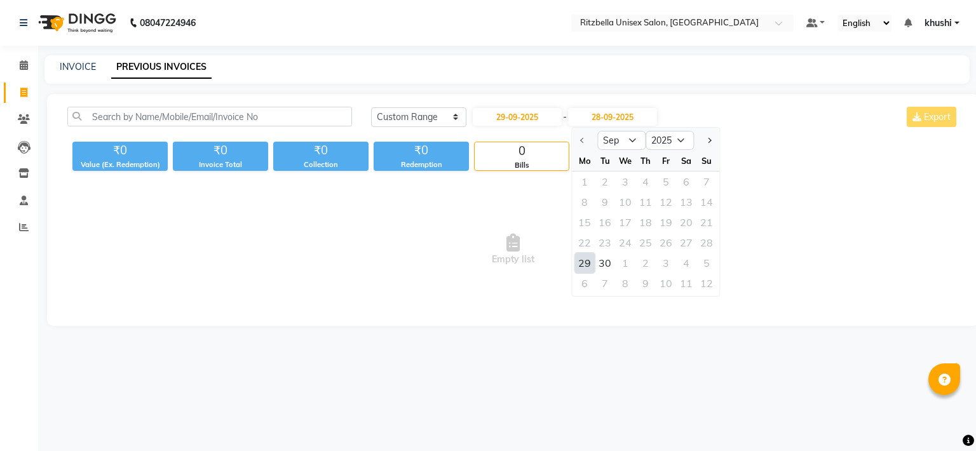
click at [590, 266] on div "29" at bounding box center [584, 263] width 20 height 20
type input "29-09-2025"
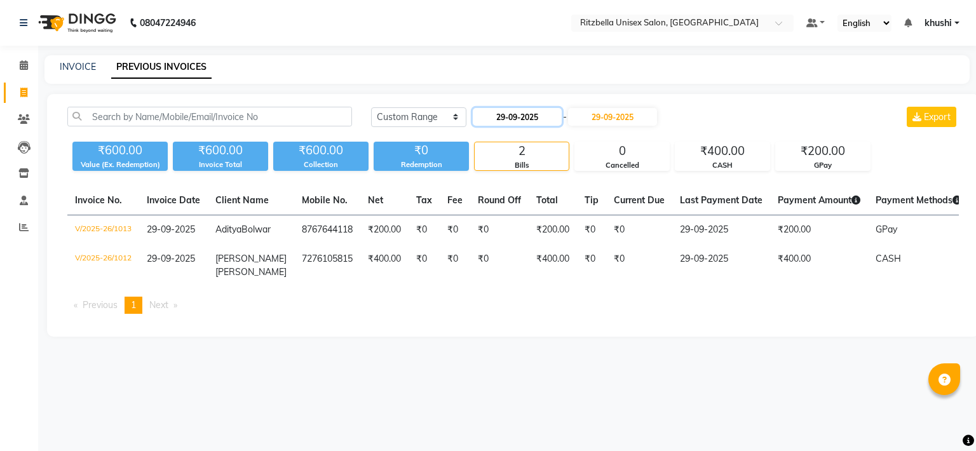
click at [536, 117] on input "29-09-2025" at bounding box center [517, 117] width 89 height 18
select select "9"
select select "2025"
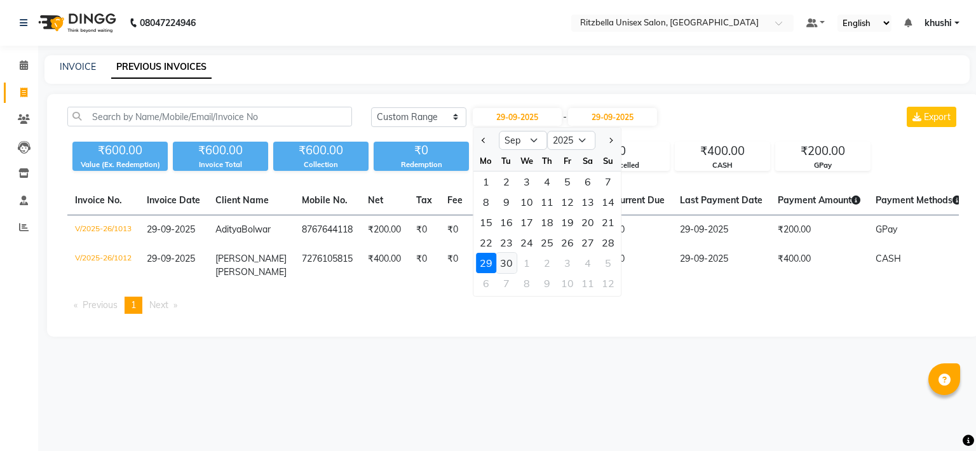
click at [507, 264] on div "30" at bounding box center [506, 263] width 20 height 20
type input "30-09-2025"
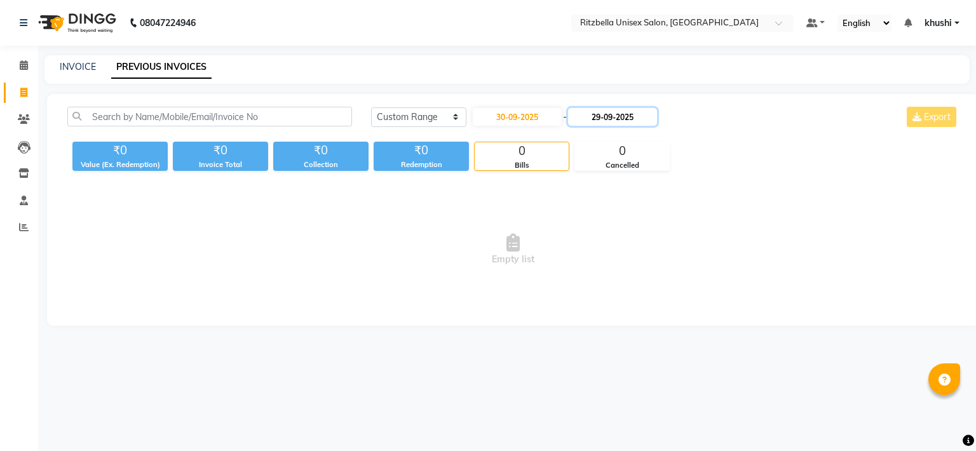
click at [622, 118] on input "29-09-2025" at bounding box center [612, 117] width 89 height 18
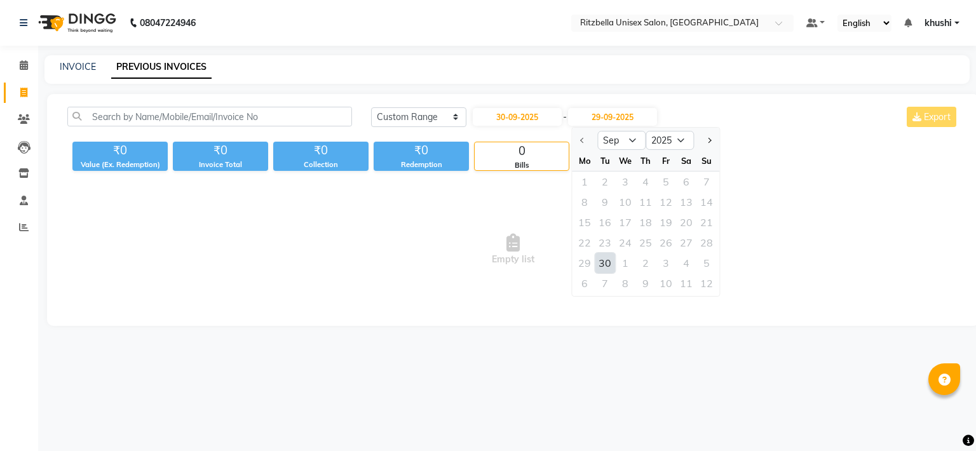
click at [602, 264] on div "30" at bounding box center [605, 263] width 20 height 20
type input "30-09-2025"
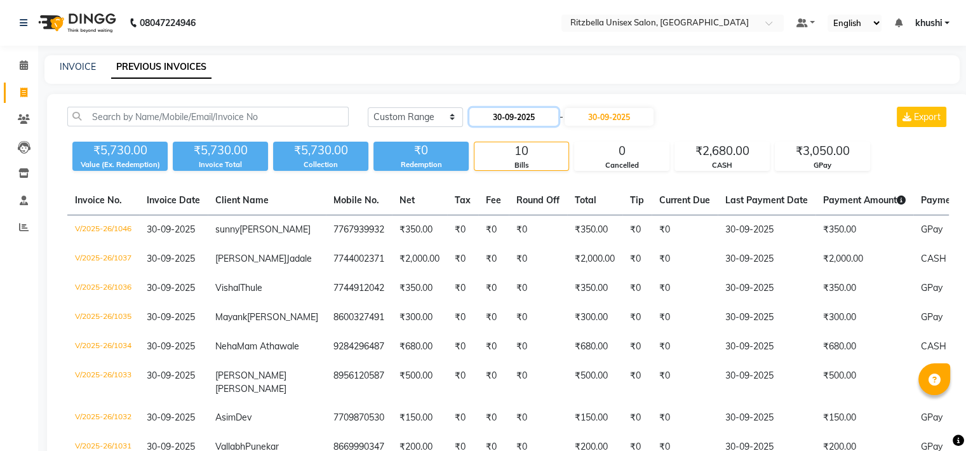
click at [508, 114] on input "30-09-2025" at bounding box center [514, 117] width 89 height 18
select select "9"
select select "2025"
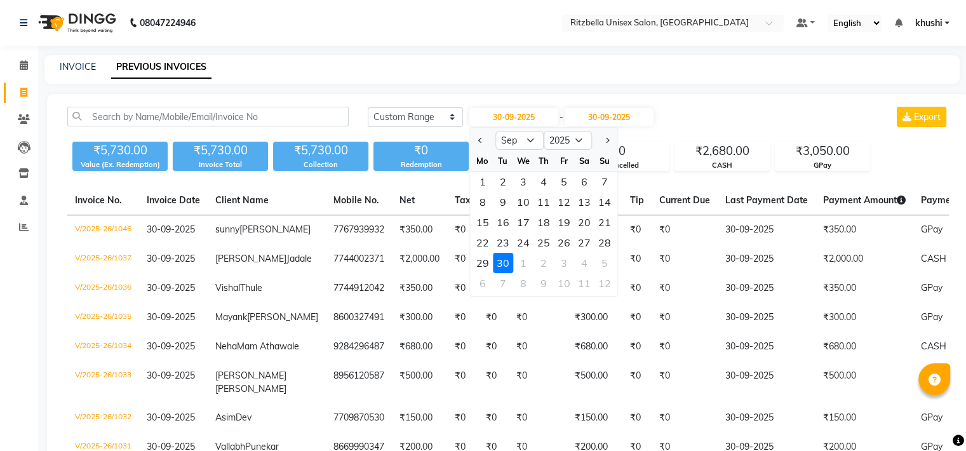
click at [502, 262] on div "30" at bounding box center [503, 263] width 20 height 20
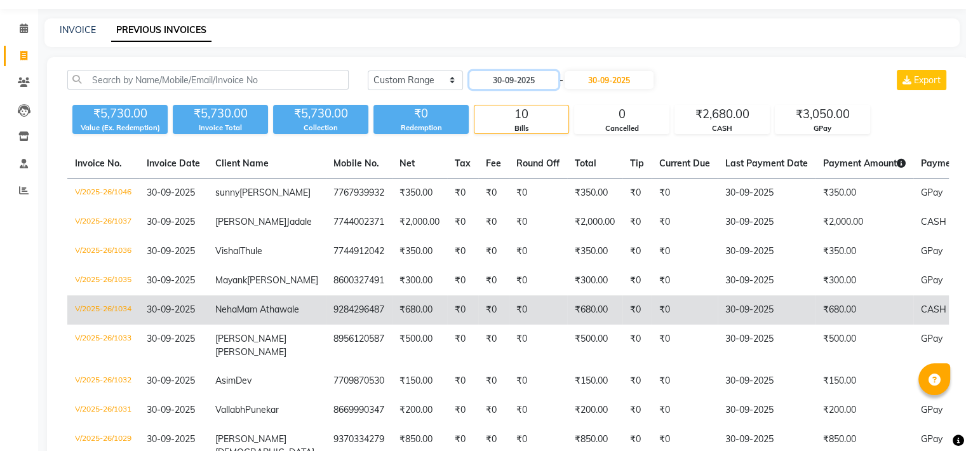
scroll to position [35, 0]
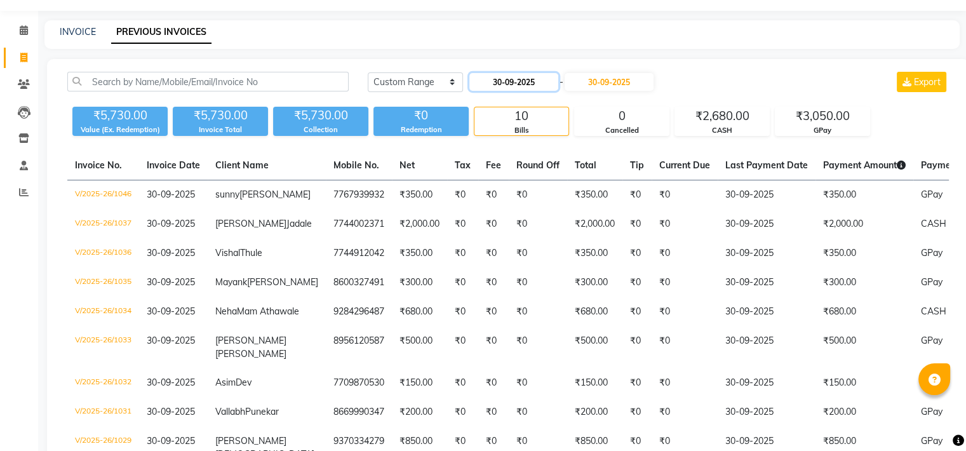
click at [496, 78] on input "30-09-2025" at bounding box center [514, 82] width 89 height 18
select select "9"
select select "2025"
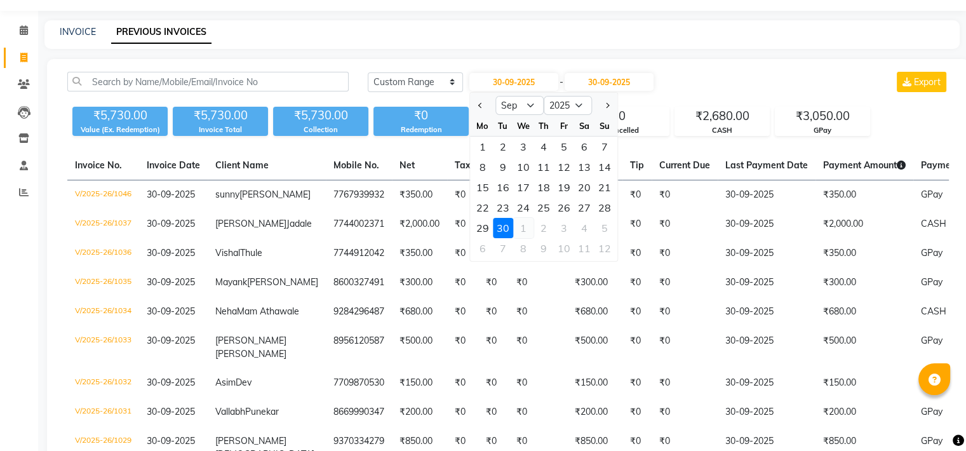
click at [518, 231] on div "1" at bounding box center [523, 228] width 20 height 20
type input "01-10-2025"
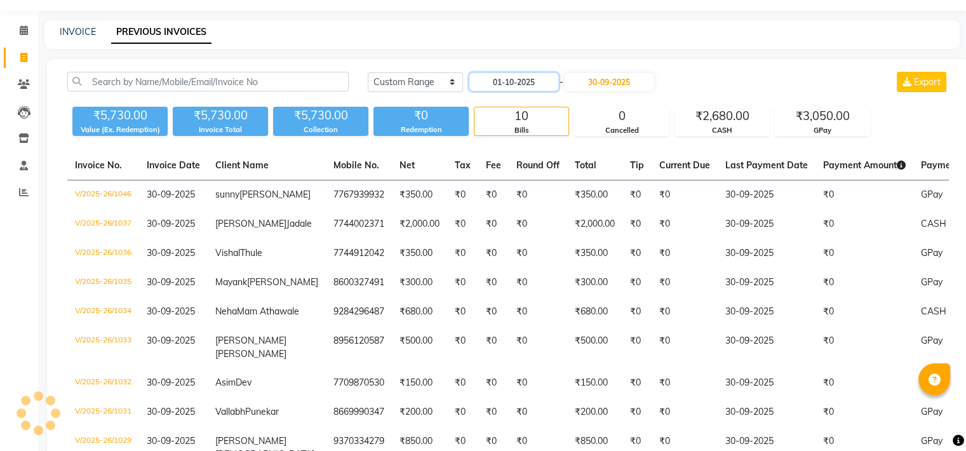
scroll to position [0, 0]
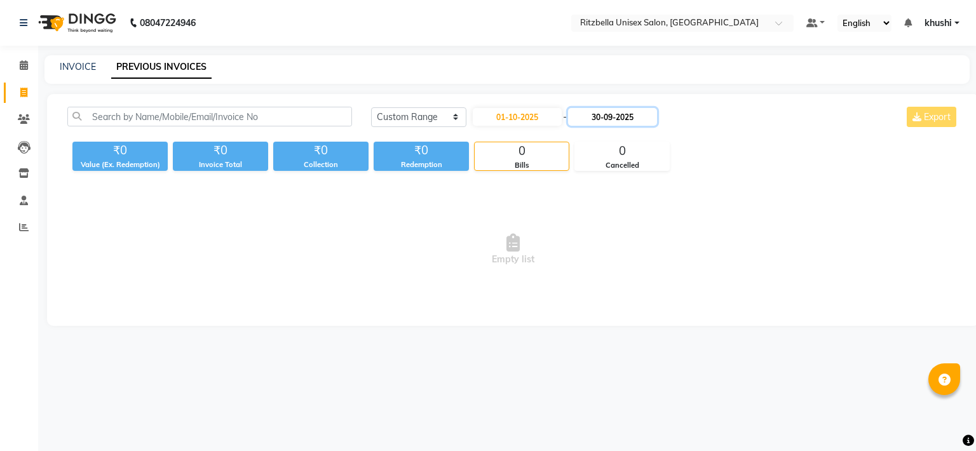
click at [607, 118] on input "30-09-2025" at bounding box center [612, 117] width 89 height 18
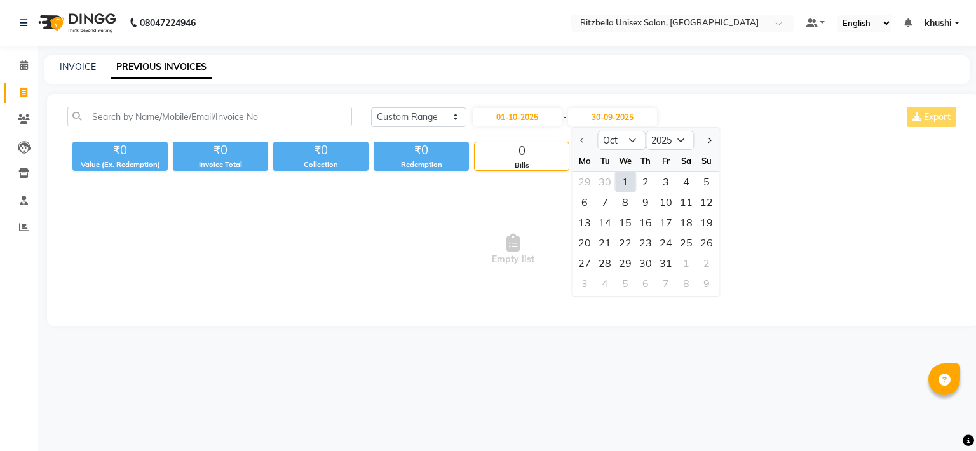
click at [626, 185] on div "1" at bounding box center [625, 182] width 20 height 20
type input "01-10-2025"
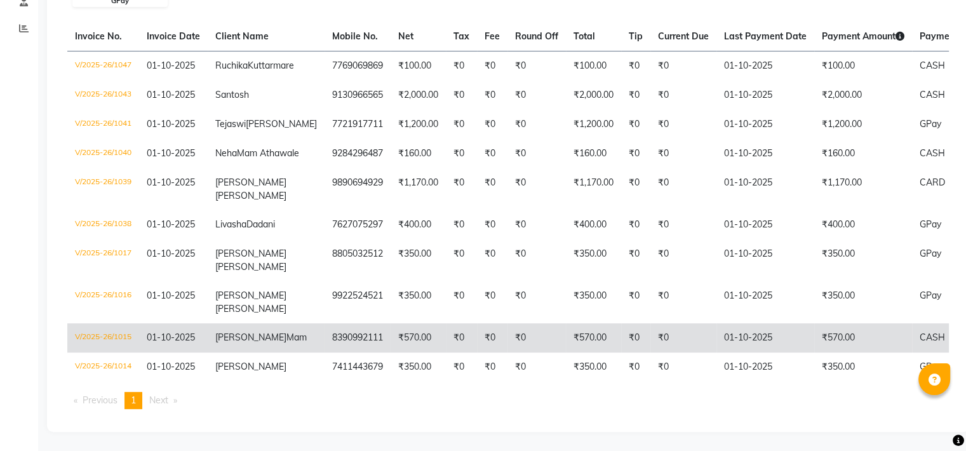
scroll to position [231, 0]
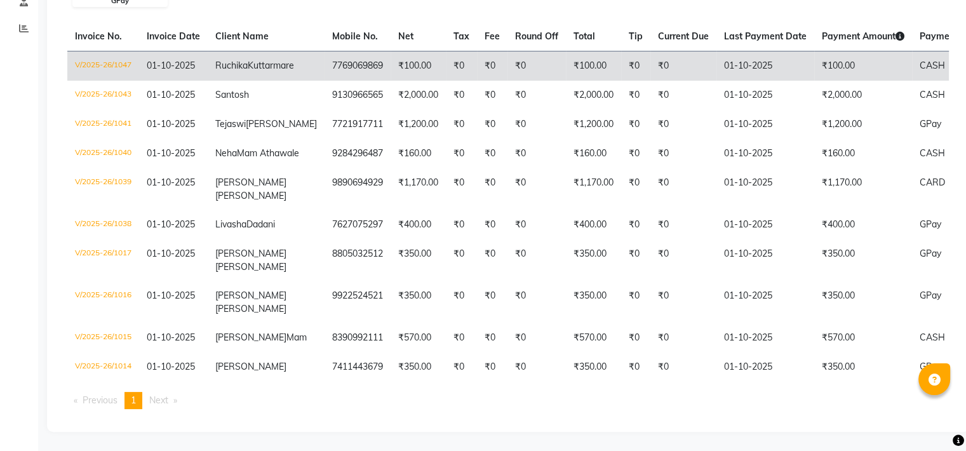
click at [815, 51] on td "₹100.00" at bounding box center [864, 66] width 98 height 30
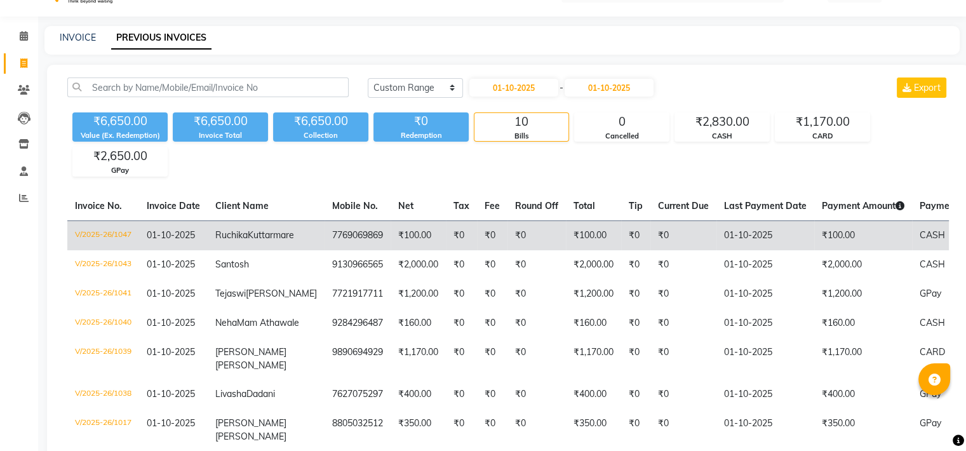
scroll to position [29, 0]
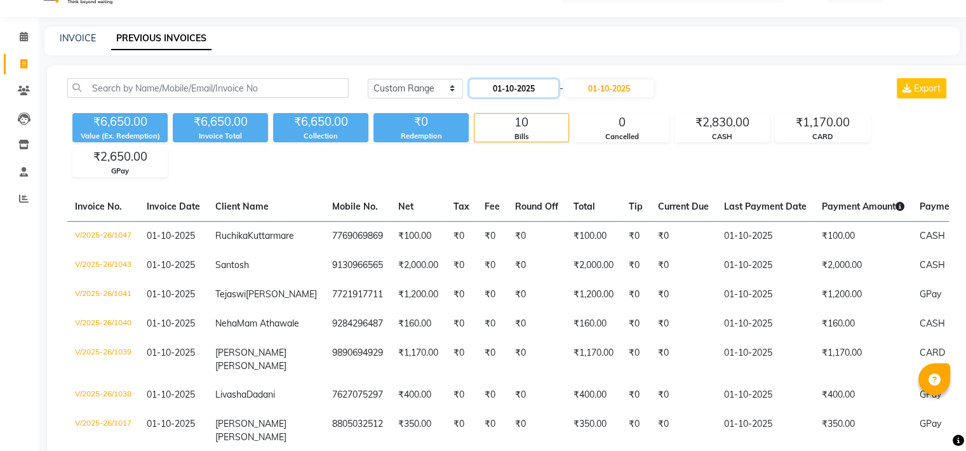
click at [520, 96] on input "01-10-2025" at bounding box center [514, 88] width 89 height 18
select select "10"
select select "2025"
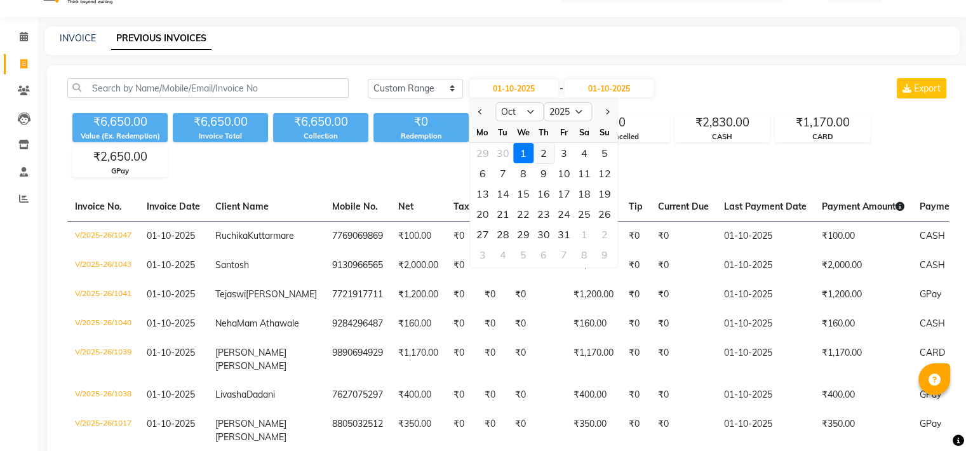
click at [539, 153] on div "2" at bounding box center [544, 153] width 20 height 20
type input "02-10-2025"
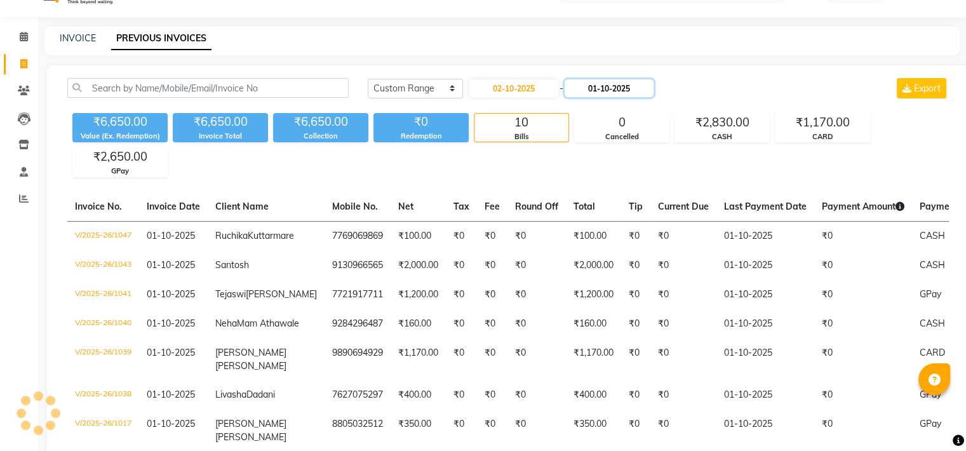
click at [625, 88] on input "01-10-2025" at bounding box center [609, 88] width 89 height 18
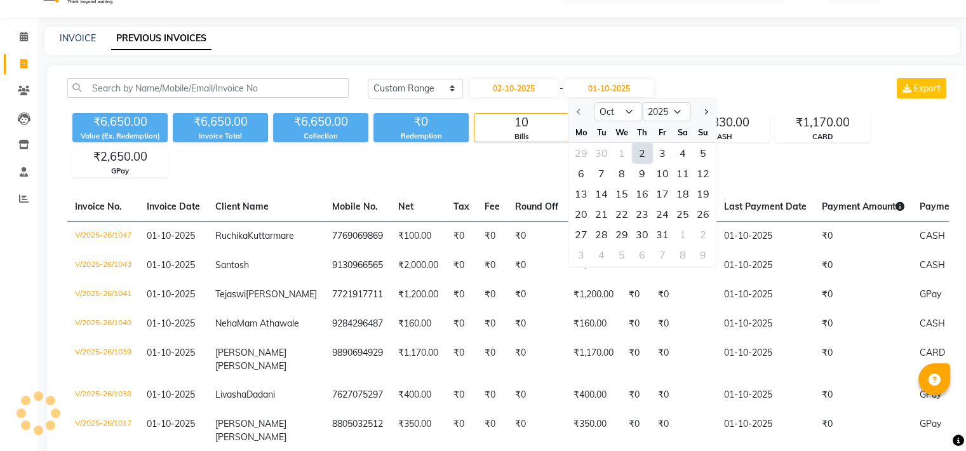
scroll to position [0, 0]
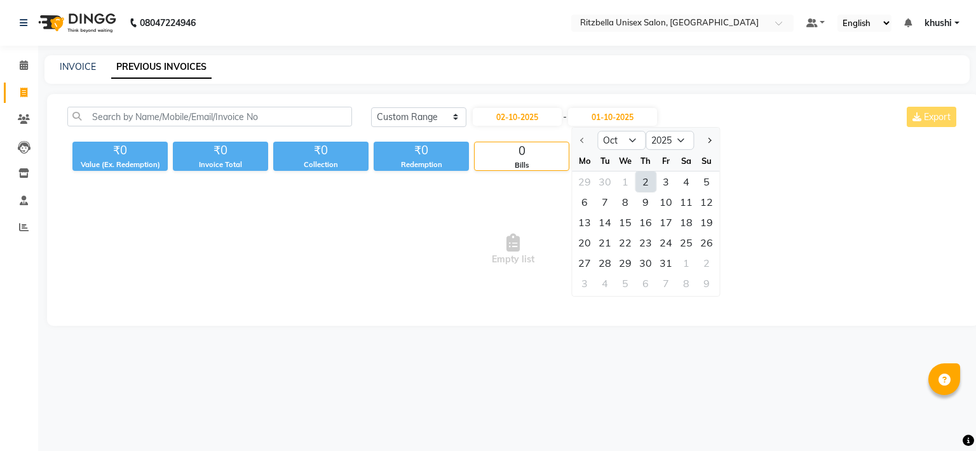
click at [642, 154] on div "Th" at bounding box center [645, 161] width 20 height 20
click at [648, 175] on div "2" at bounding box center [645, 182] width 20 height 20
type input "02-10-2025"
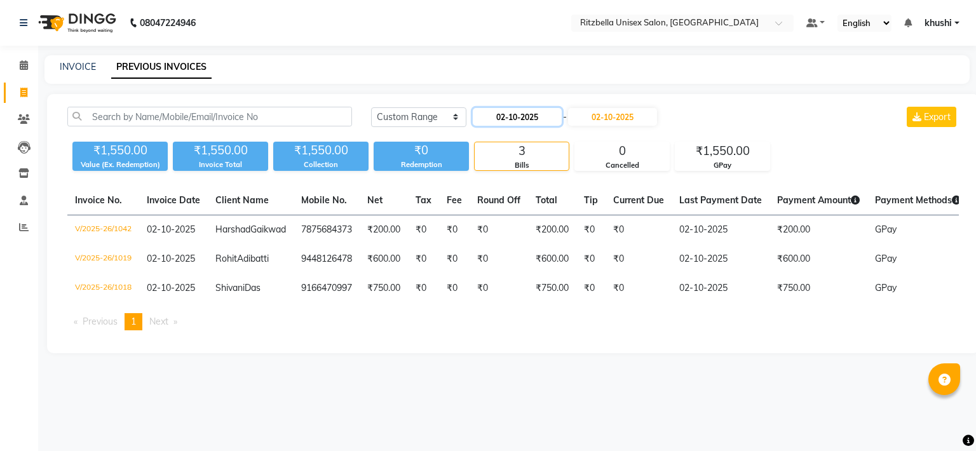
click at [517, 124] on input "02-10-2025" at bounding box center [517, 117] width 89 height 18
select select "10"
select select "2025"
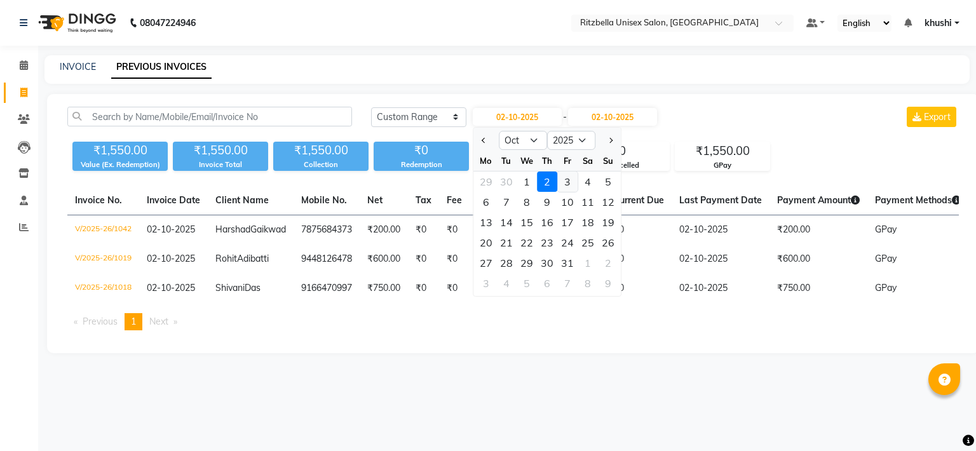
click at [558, 183] on div "3" at bounding box center [567, 182] width 20 height 20
type input "03-10-2025"
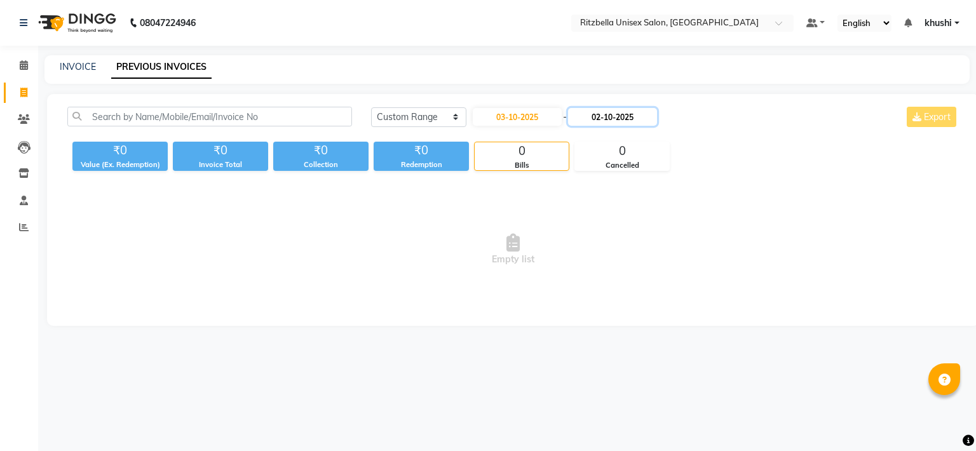
click at [595, 125] on input "02-10-2025" at bounding box center [612, 117] width 89 height 18
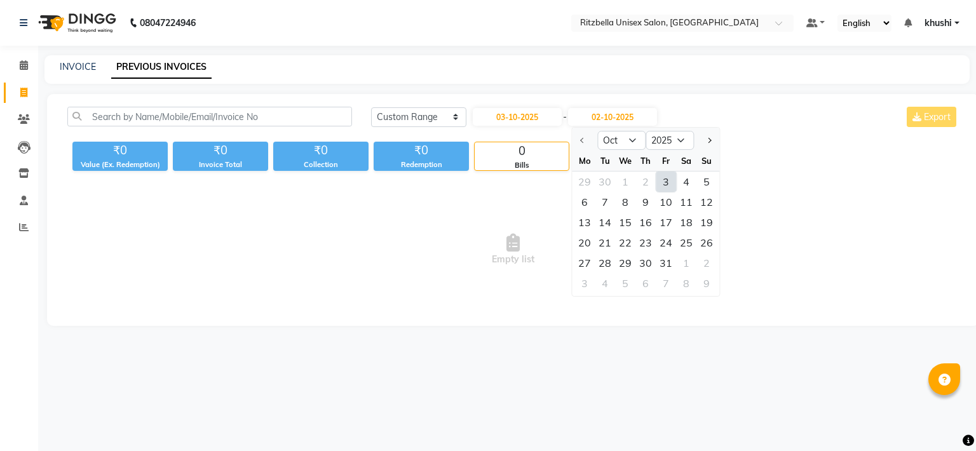
click at [661, 191] on div "3" at bounding box center [666, 182] width 20 height 20
type input "03-10-2025"
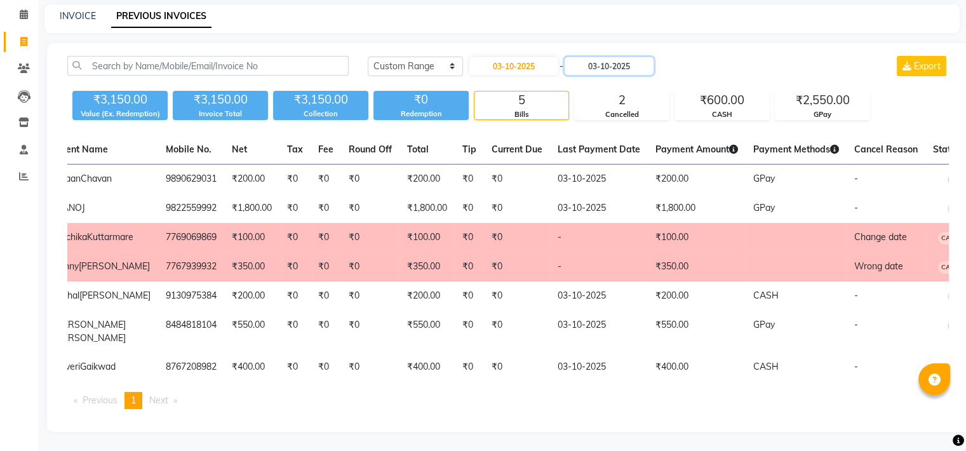
scroll to position [0, 160]
click at [649, 223] on td "₹100.00" at bounding box center [698, 237] width 98 height 29
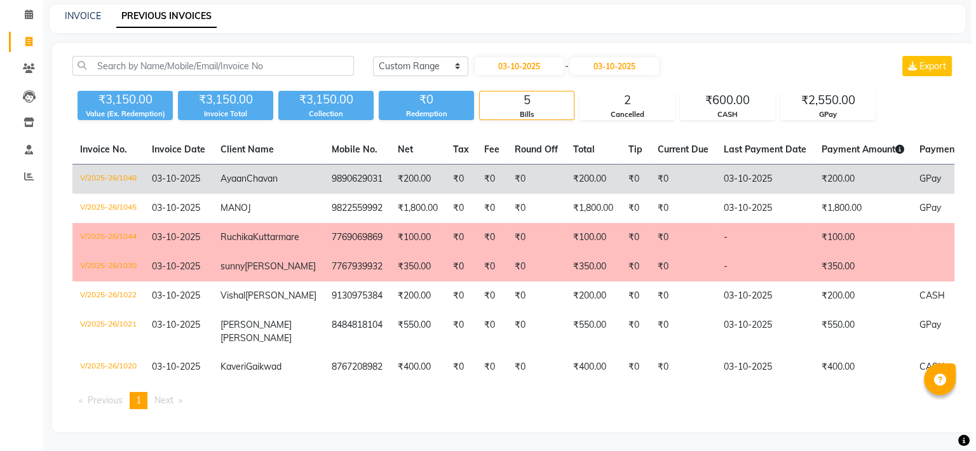
scroll to position [0, 0]
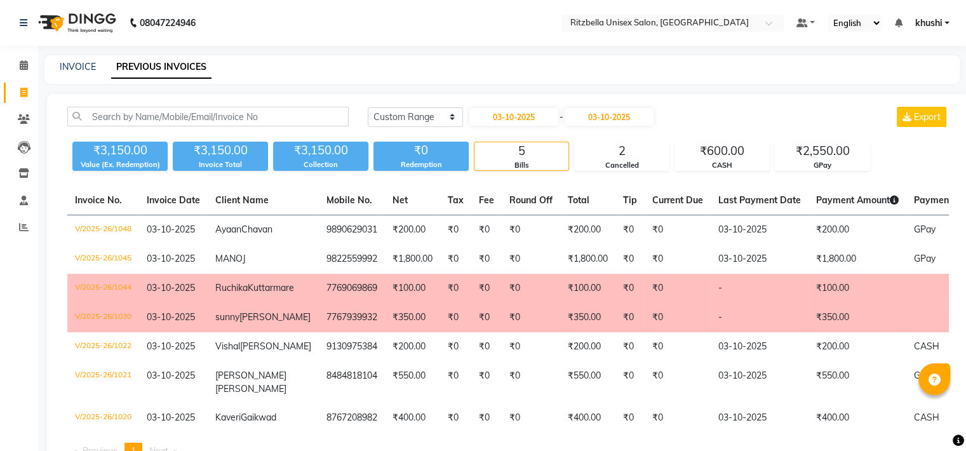
click at [523, 100] on div "Today Yesterday Custom Range 03-10-2025 - 03-10-2025 Export ₹3,150.00 Value (Ex…" at bounding box center [508, 288] width 923 height 389
click at [414, 115] on select "Today Yesterday Custom Range" at bounding box center [415, 117] width 95 height 20
select select "today"
click at [368, 107] on select "Today Yesterday Custom Range" at bounding box center [415, 117] width 95 height 20
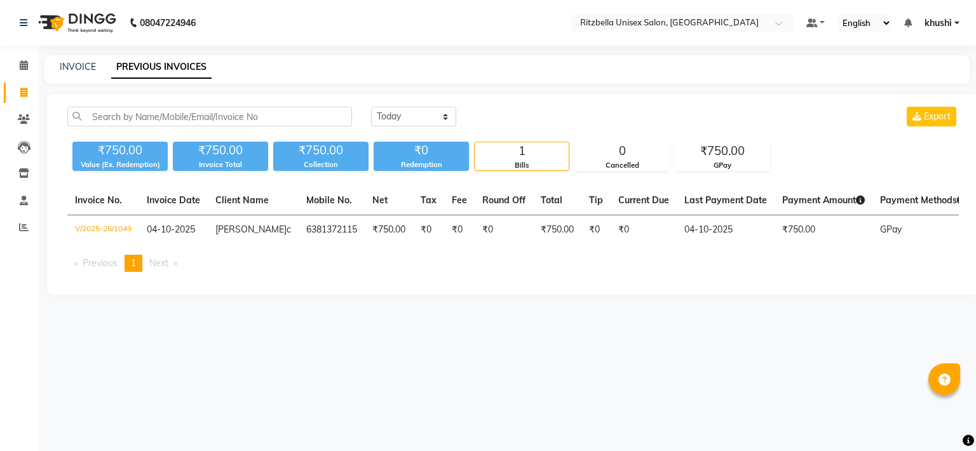
click at [480, 55] on div "INVOICE PREVIOUS INVOICES" at bounding box center [506, 69] width 925 height 29
click at [78, 62] on link "INVOICE" at bounding box center [78, 66] width 36 height 11
select select "6870"
select select "service"
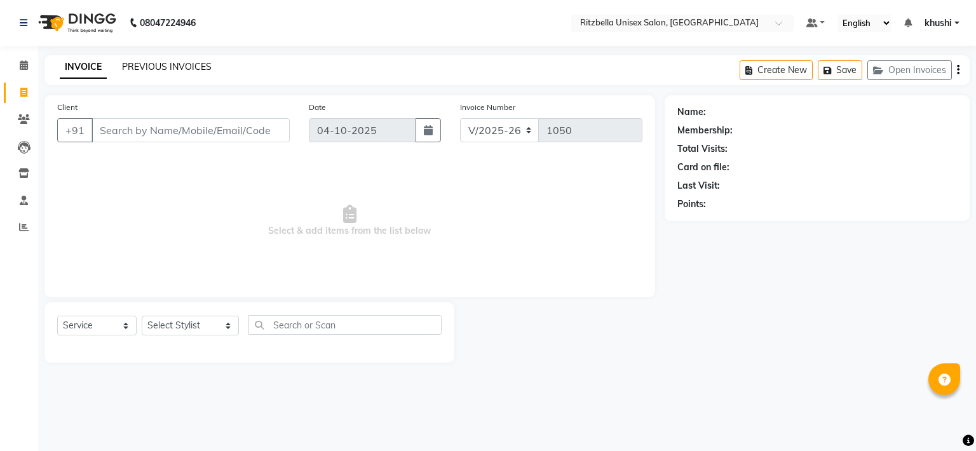
click at [175, 64] on link "PREVIOUS INVOICES" at bounding box center [167, 66] width 90 height 11
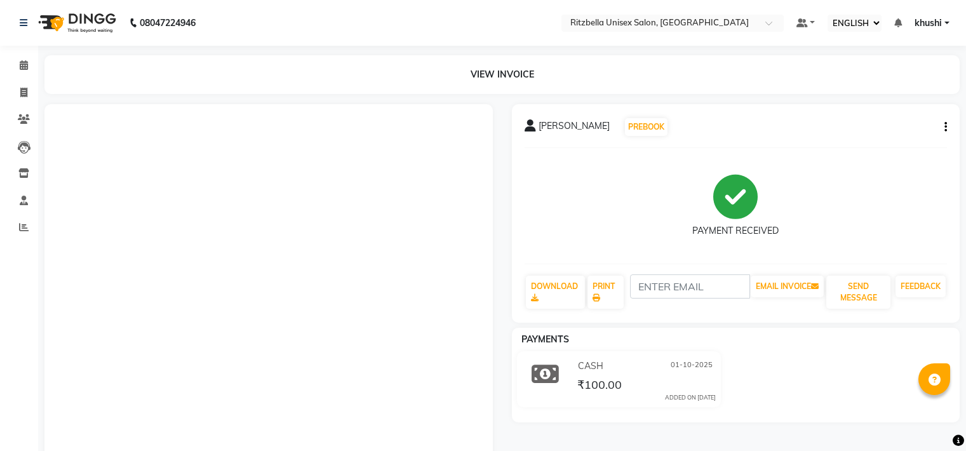
select select "ec"
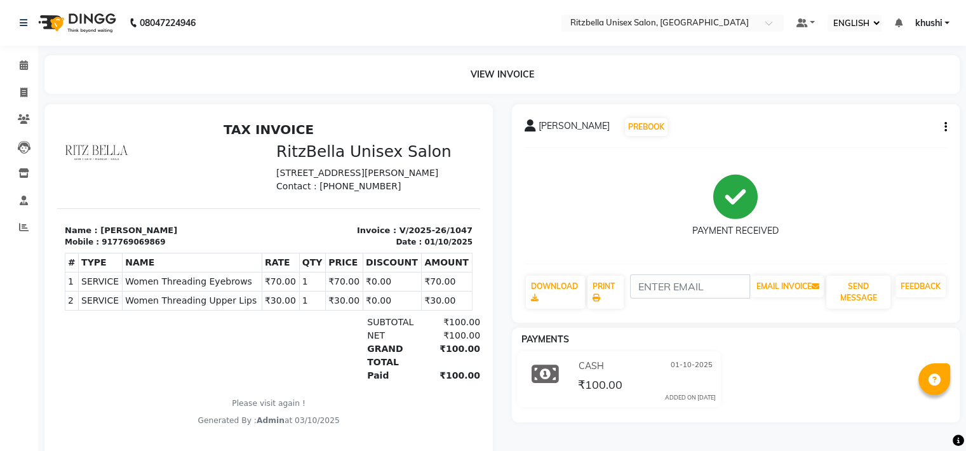
click at [945, 127] on icon "button" at bounding box center [946, 127] width 3 height 1
click at [762, 166] on div "PAYMENT RECEIVED" at bounding box center [736, 205] width 423 height 95
click at [15, 90] on span at bounding box center [24, 93] width 22 height 15
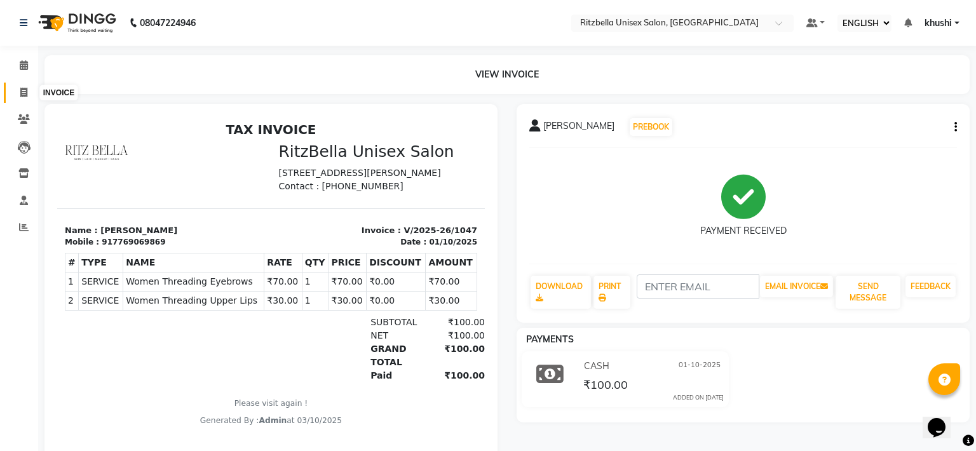
select select "service"
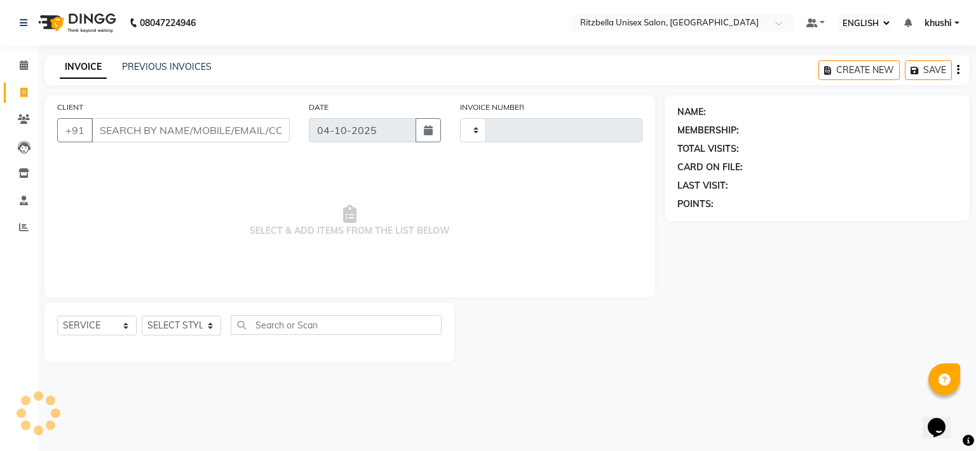
type input "1049"
select select "6870"
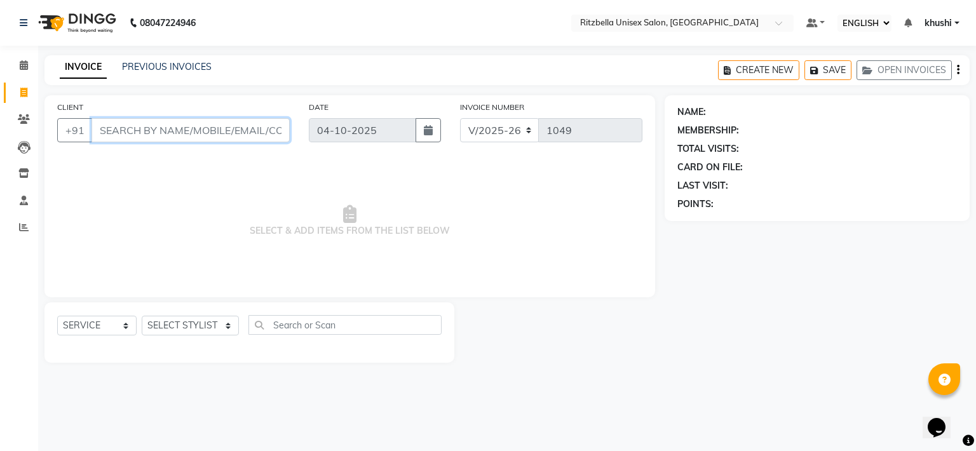
click at [119, 133] on input "CLIENT" at bounding box center [190, 130] width 198 height 24
click at [22, 60] on icon at bounding box center [24, 65] width 8 height 10
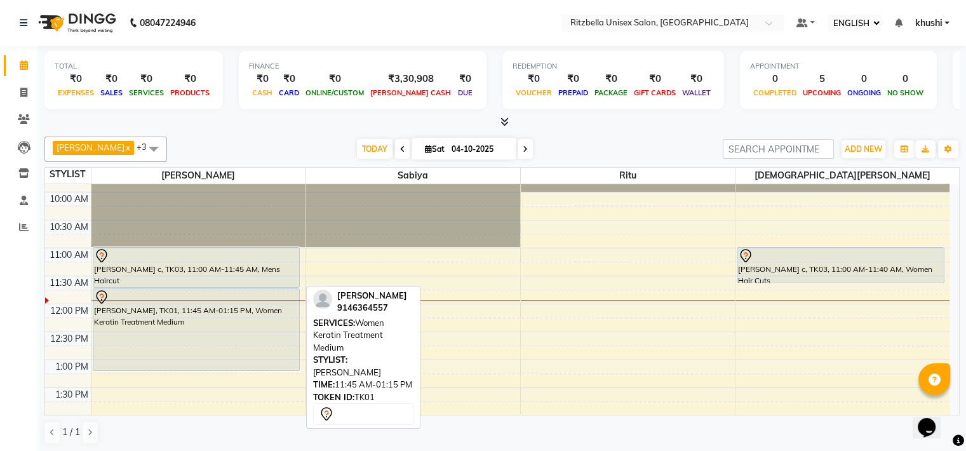
scroll to position [48, 0]
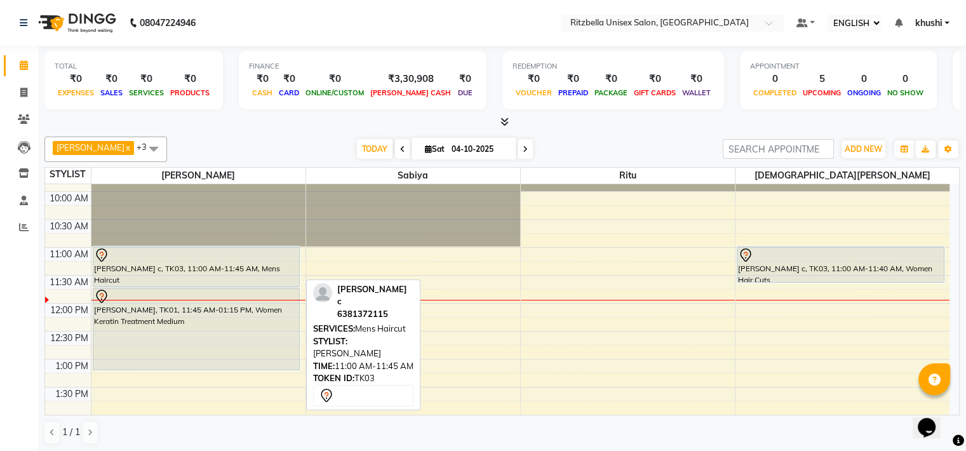
click at [205, 267] on div "Shreedhar c, TK03, 11:00 AM-11:45 AM, Mens Haircut" at bounding box center [196, 266] width 206 height 39
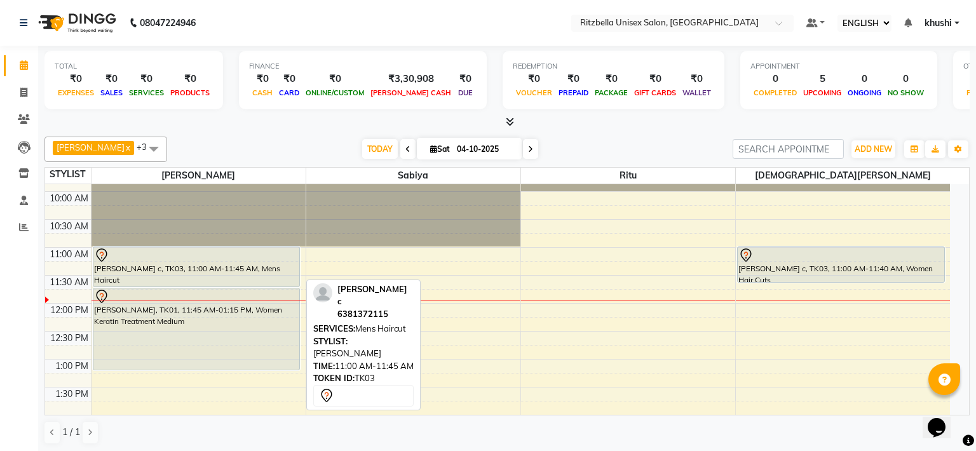
select select "7"
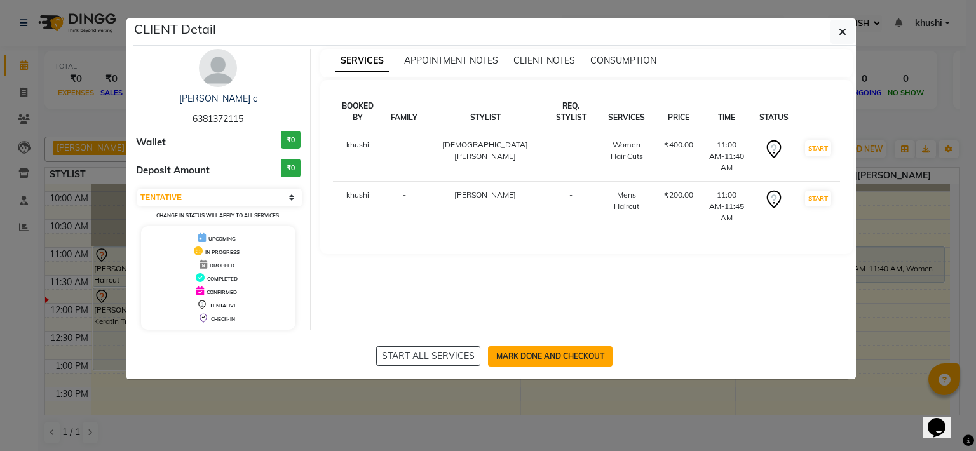
click at [566, 357] on button "MARK DONE AND CHECKOUT" at bounding box center [550, 356] width 125 height 20
select select "6870"
select select "service"
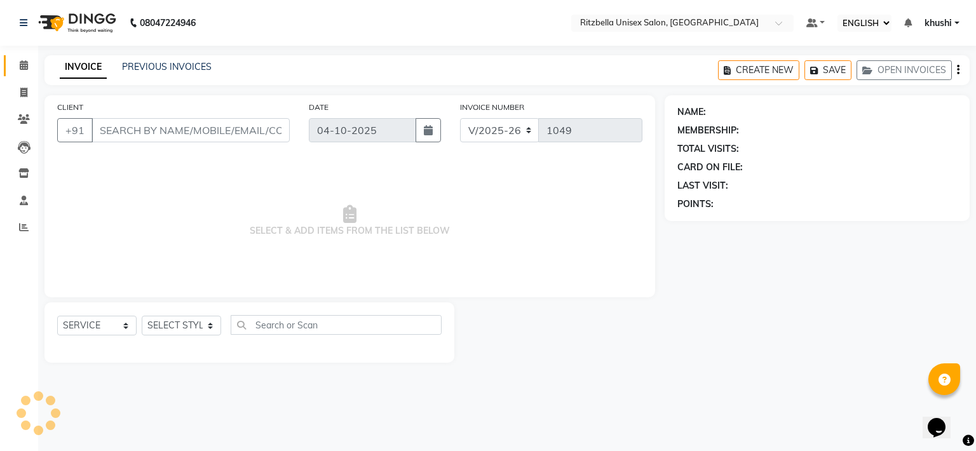
type input "6381372115"
select select "89403"
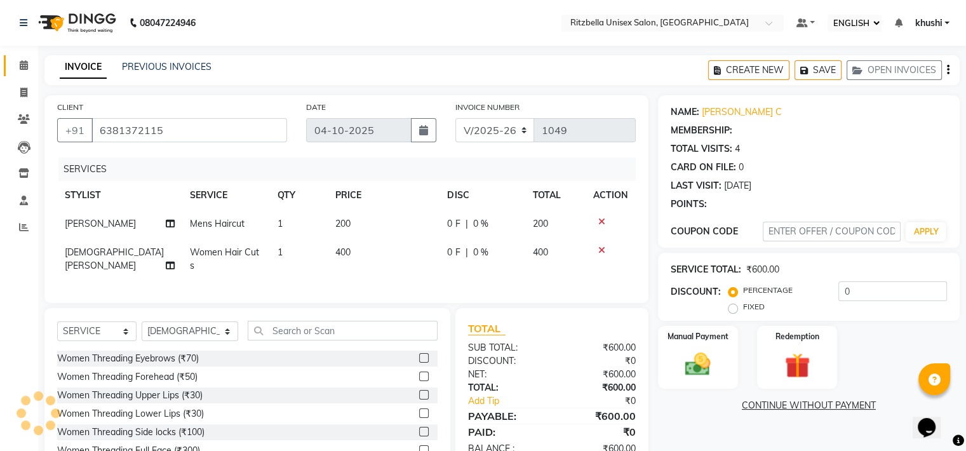
select select "1: Object"
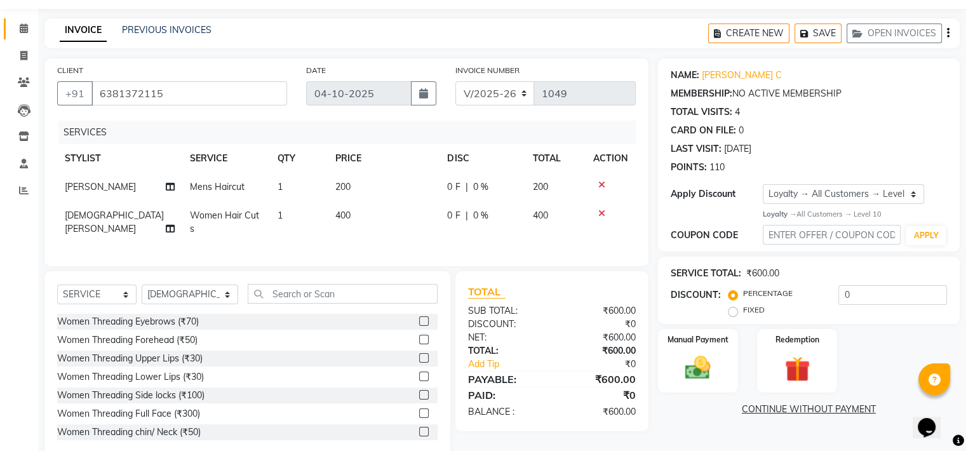
scroll to position [60, 0]
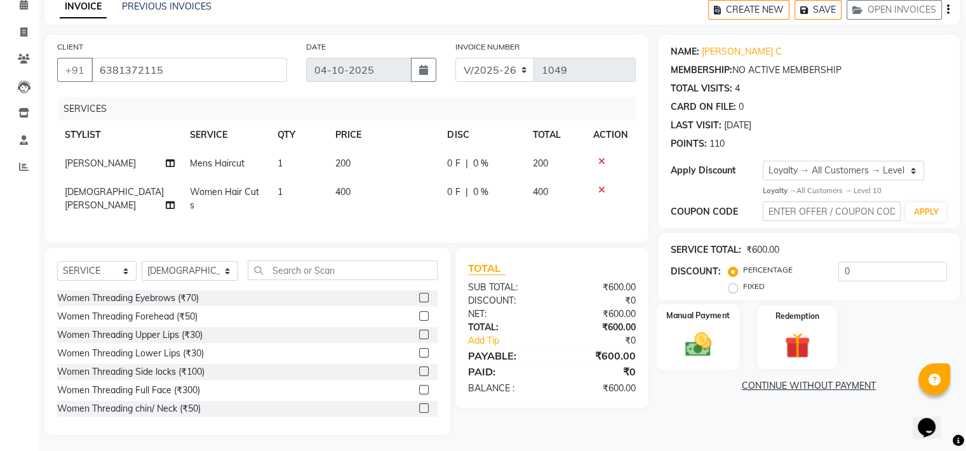
click at [702, 349] on img at bounding box center [698, 345] width 43 height 30
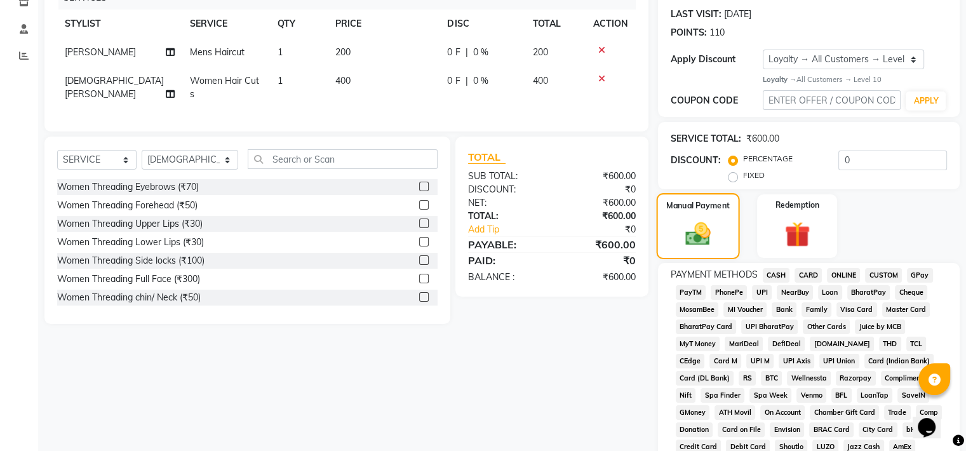
scroll to position [173, 0]
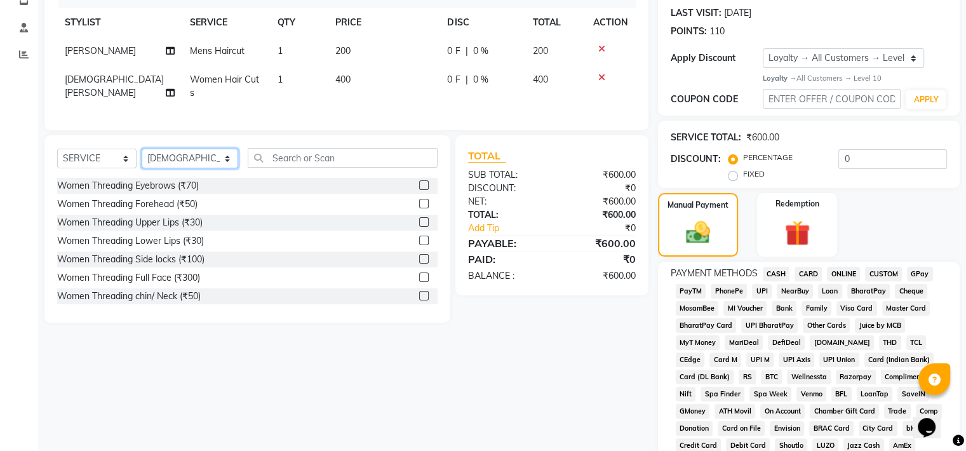
click at [194, 154] on select "SELECT STYLIST khushi Nitesh shil Ritu Sabiya vaishnav khandagale Vaishnav Tawre" at bounding box center [190, 159] width 97 height 20
select select "59016"
click at [142, 149] on select "SELECT STYLIST khushi Nitesh shil Ritu Sabiya vaishnav khandagale Vaishnav Tawre" at bounding box center [190, 159] width 97 height 20
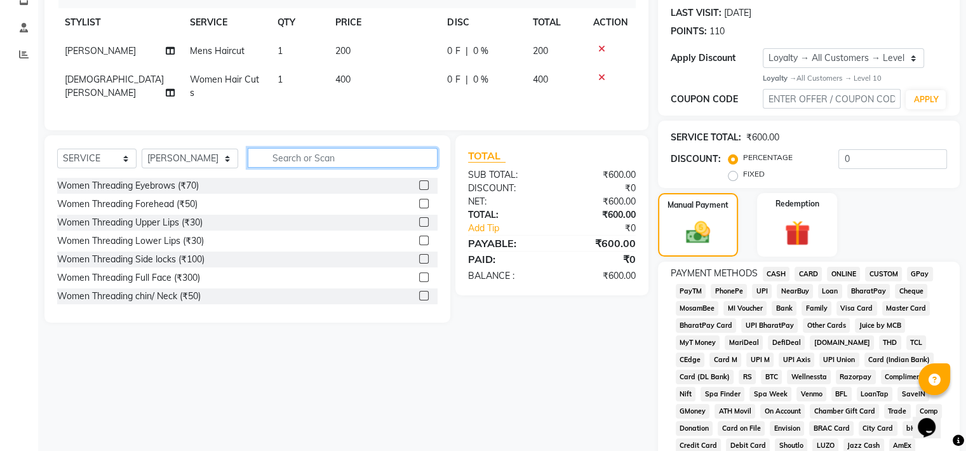
click at [270, 153] on input "text" at bounding box center [343, 158] width 190 height 20
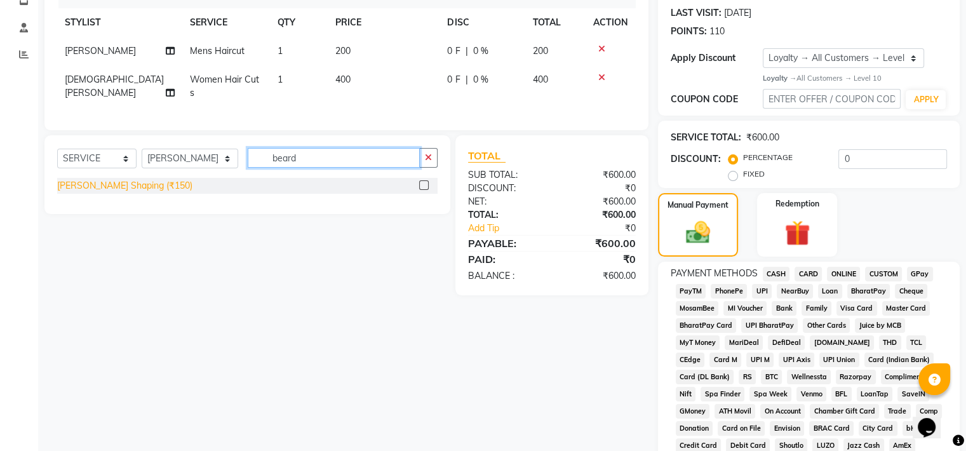
type input "beard"
click at [137, 179] on div "Beard Shaping (₹150)" at bounding box center [124, 185] width 135 height 13
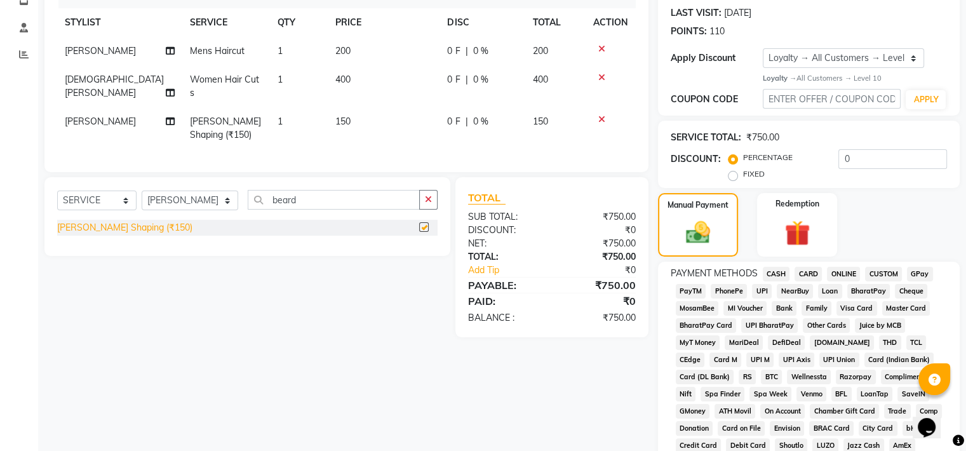
checkbox input "false"
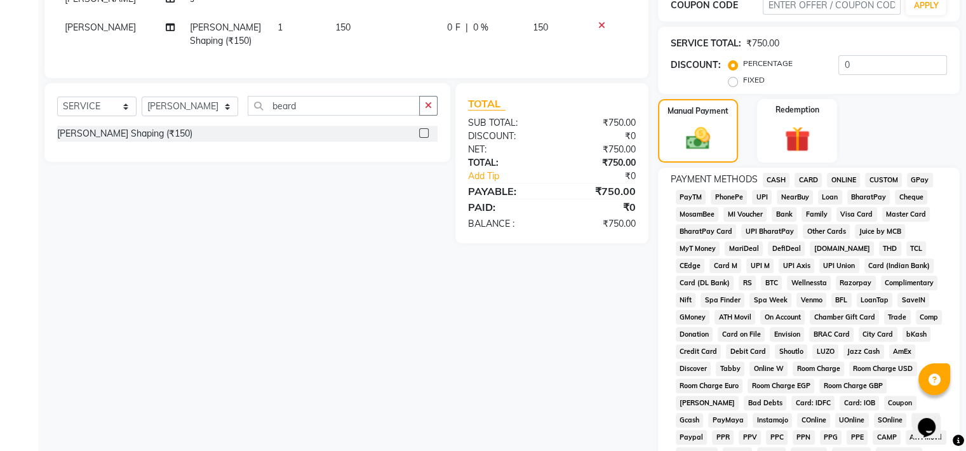
click at [907, 176] on span "GPay" at bounding box center [920, 180] width 26 height 15
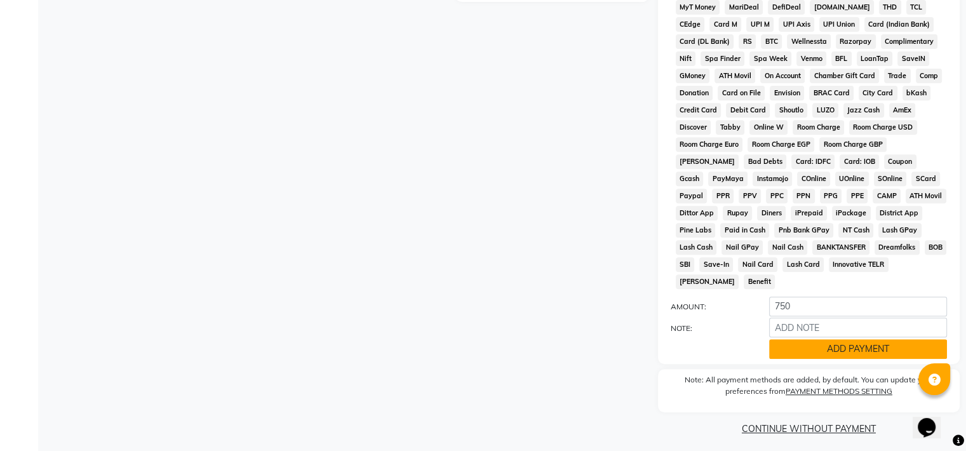
click at [872, 341] on button "ADD PAYMENT" at bounding box center [858, 349] width 178 height 20
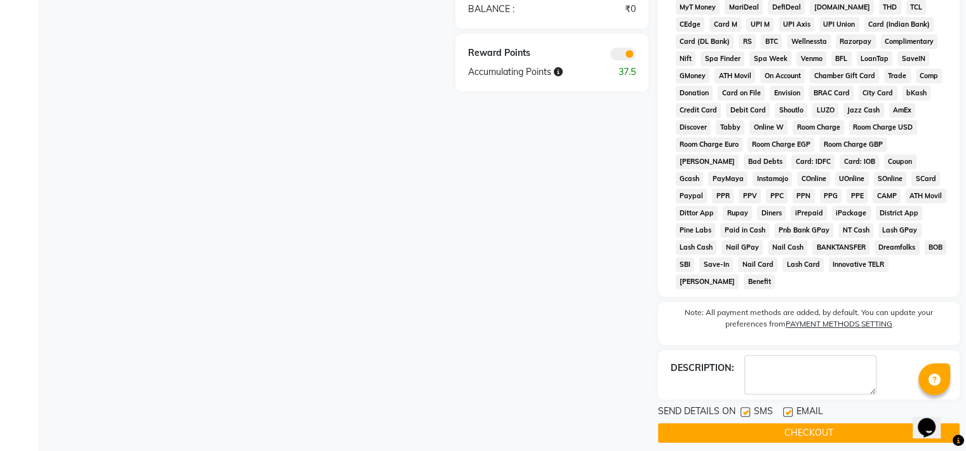
click at [821, 425] on button "CHECKOUT" at bounding box center [809, 433] width 302 height 20
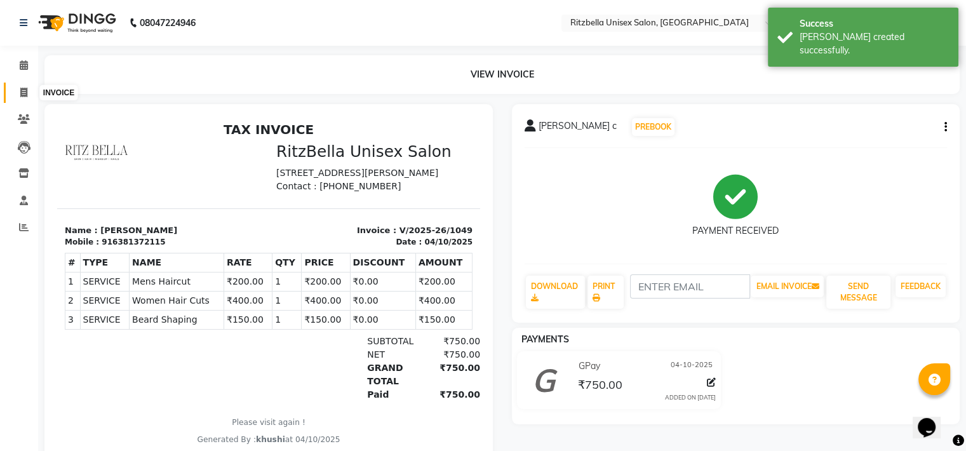
click at [27, 99] on span at bounding box center [24, 93] width 22 height 15
select select "service"
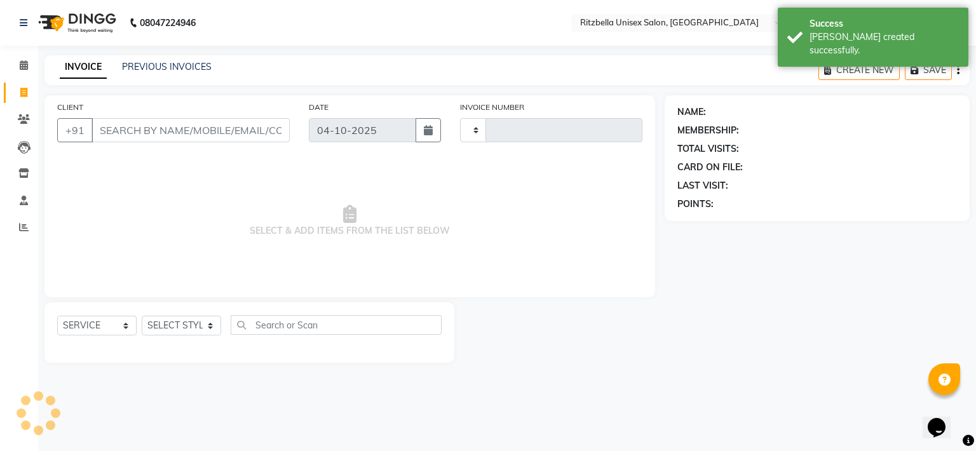
type input "1050"
select select "6870"
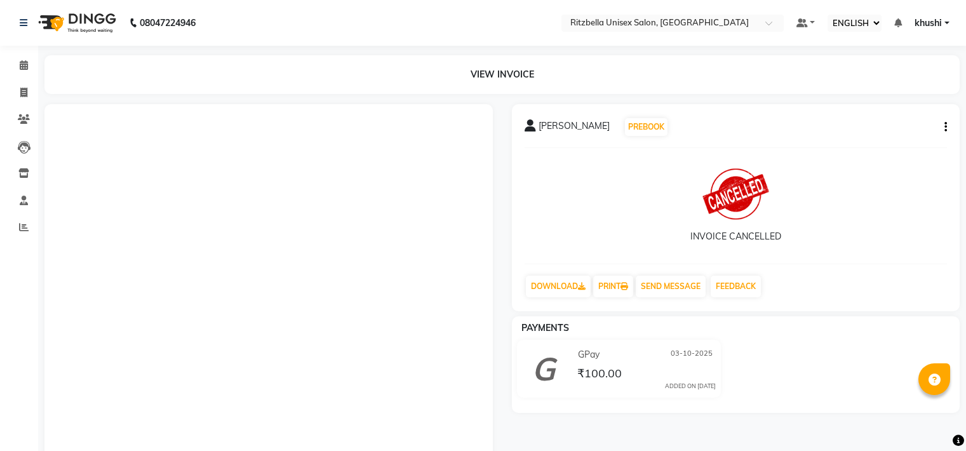
select select "ec"
